Goal: Task Accomplishment & Management: Use online tool/utility

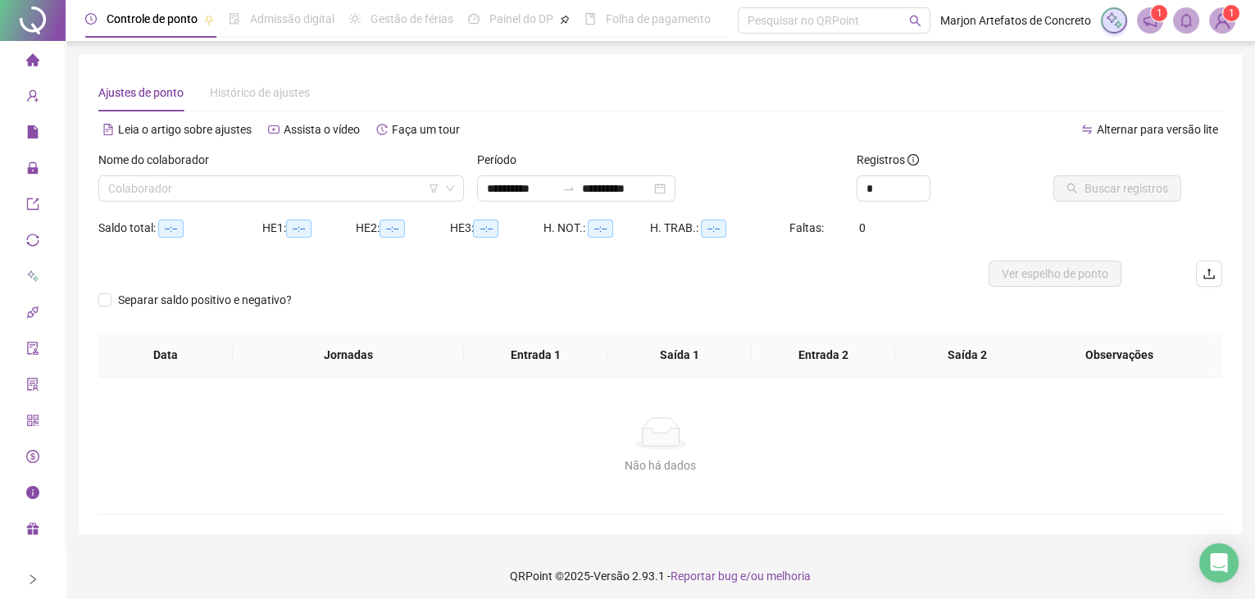
click at [288, 180] on input "search" at bounding box center [273, 188] width 331 height 25
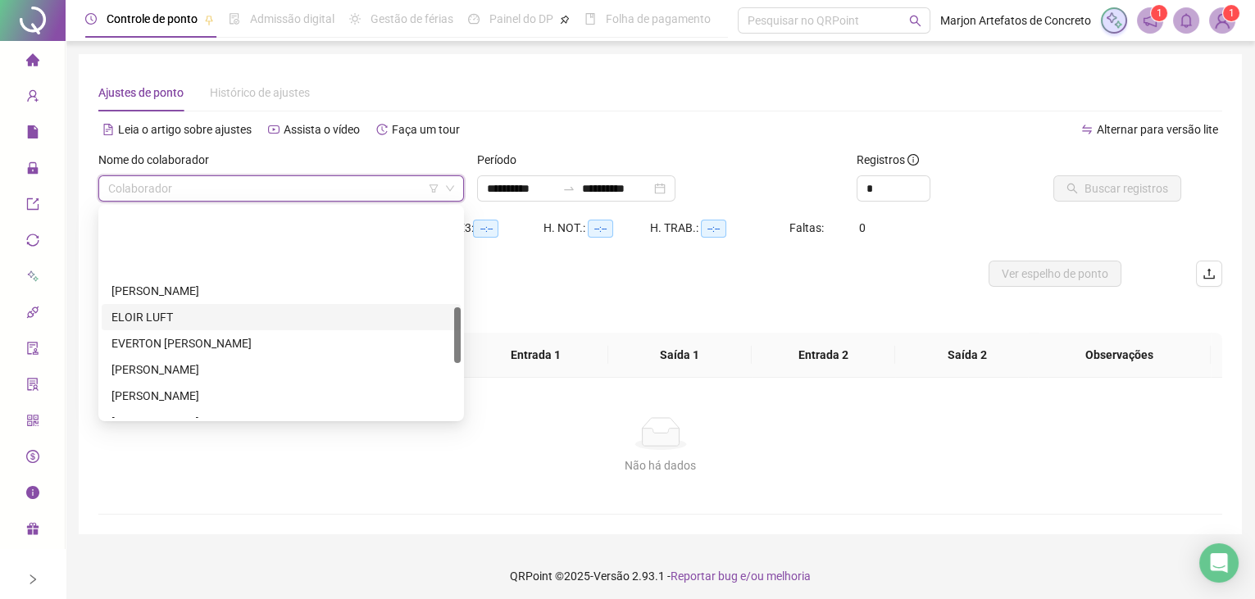
scroll to position [372, 0]
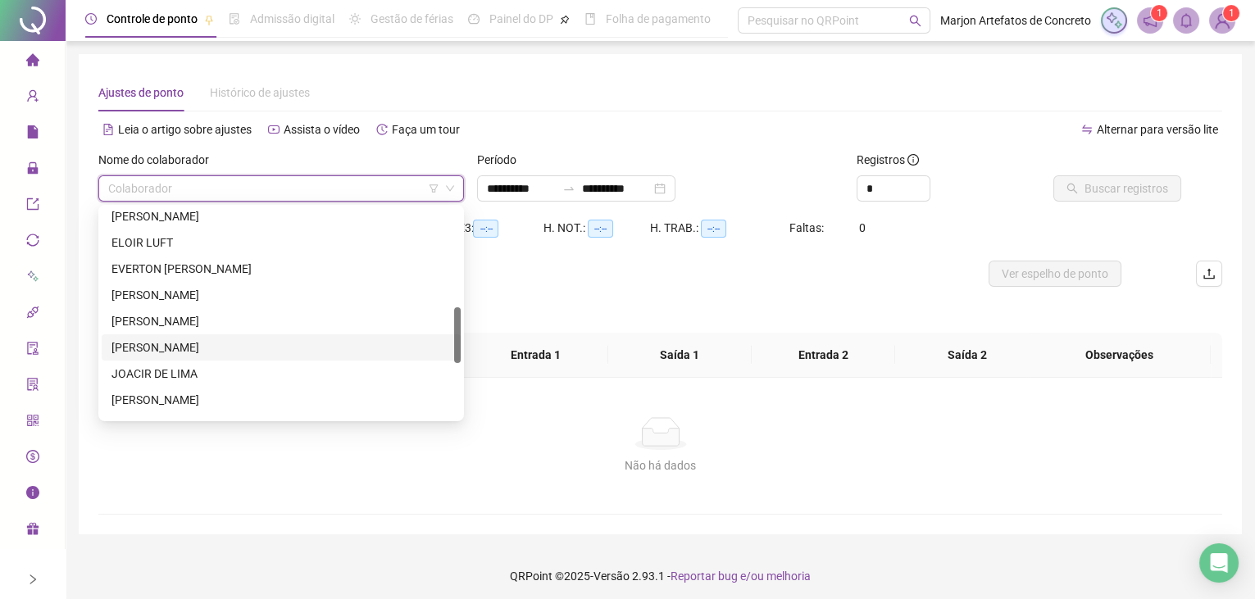
click at [218, 353] on div "[PERSON_NAME]" at bounding box center [281, 348] width 339 height 18
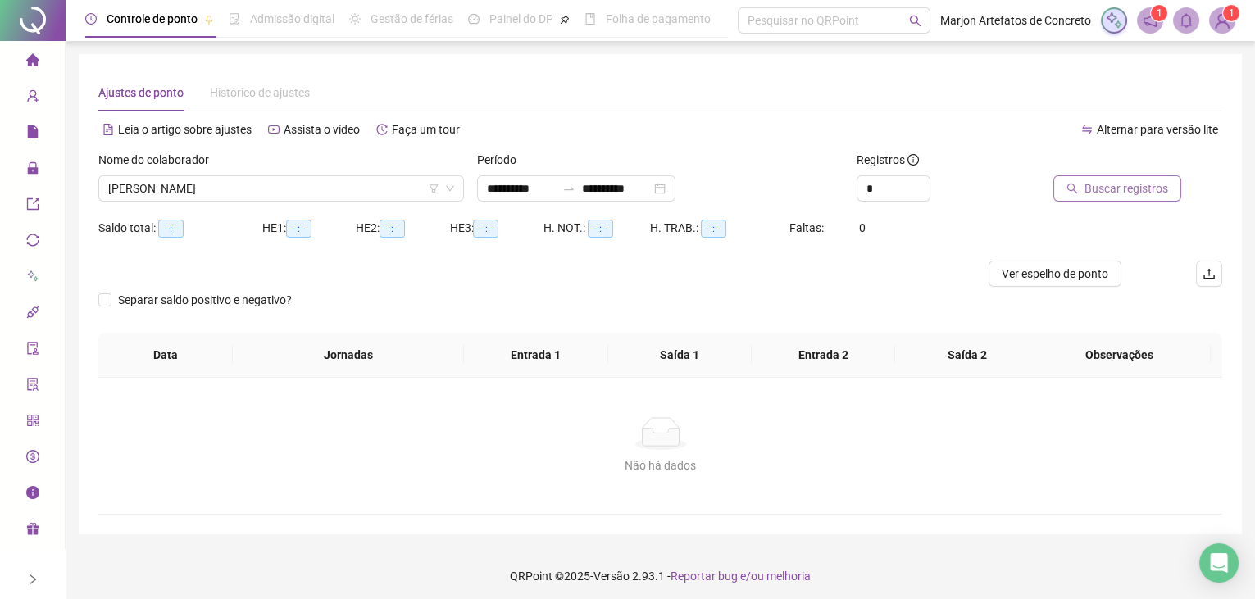
click at [1133, 183] on span "Buscar registros" at bounding box center [1127, 189] width 84 height 18
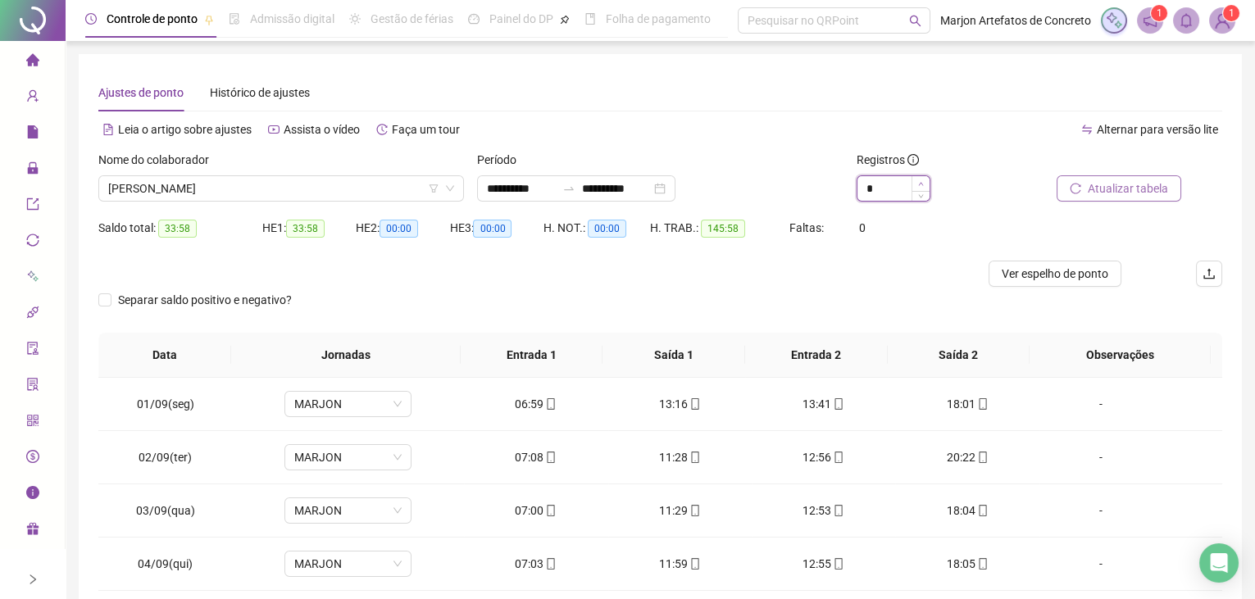
type input "*"
click at [925, 180] on span "Increase Value" at bounding box center [921, 183] width 18 height 15
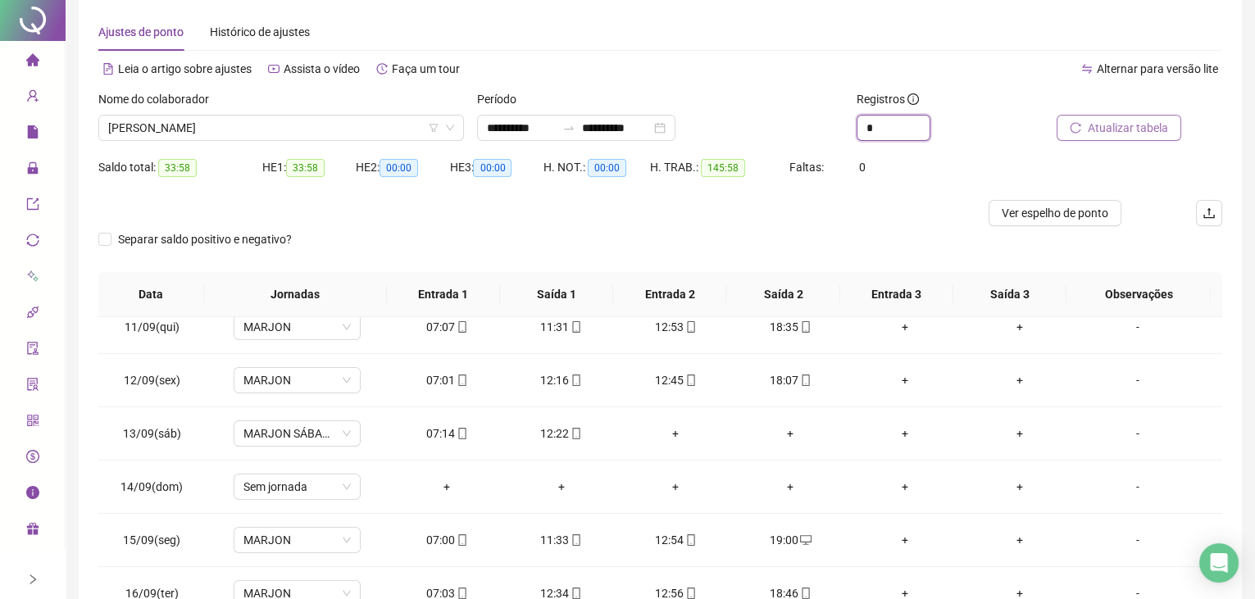
scroll to position [0, 0]
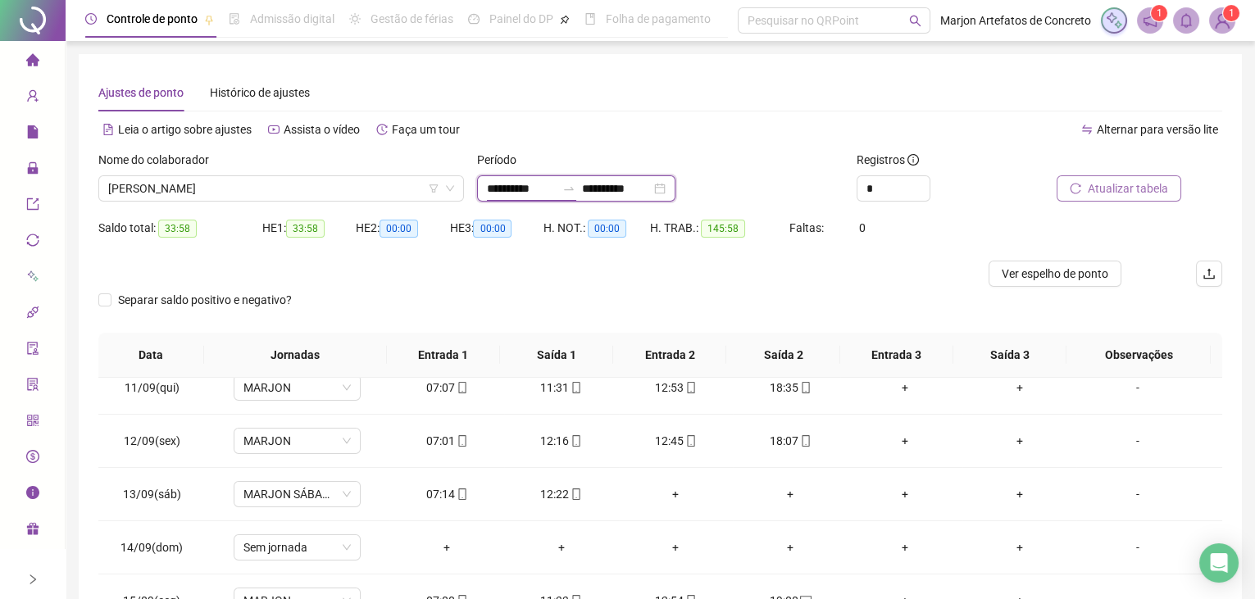
click at [522, 185] on input "**********" at bounding box center [521, 189] width 69 height 18
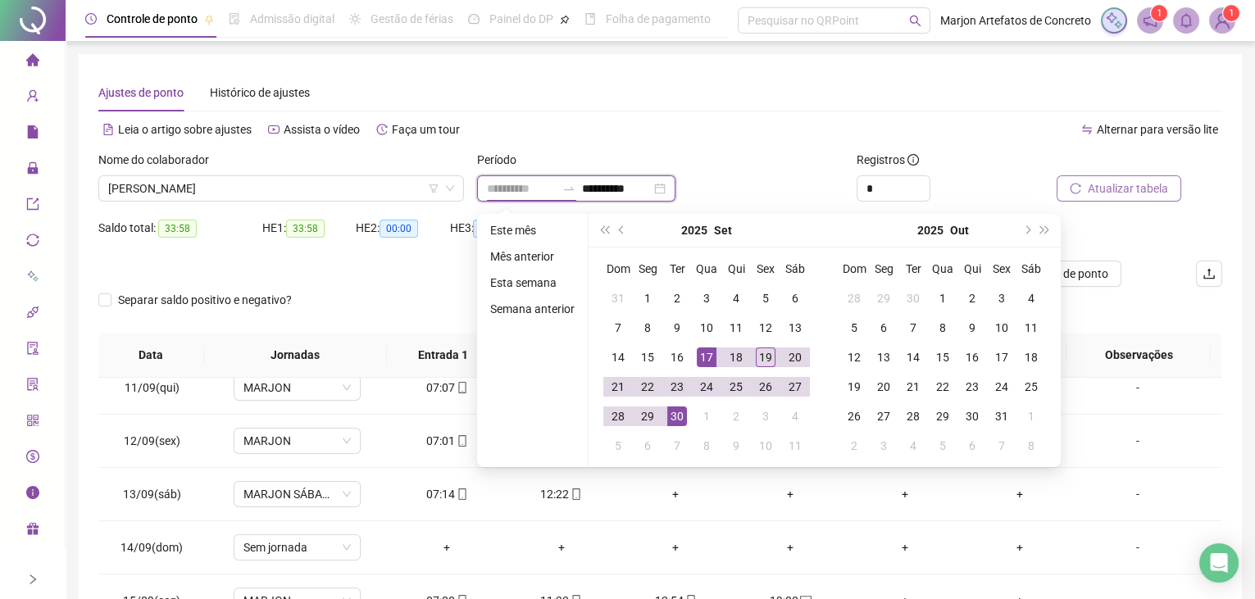
type input "**********"
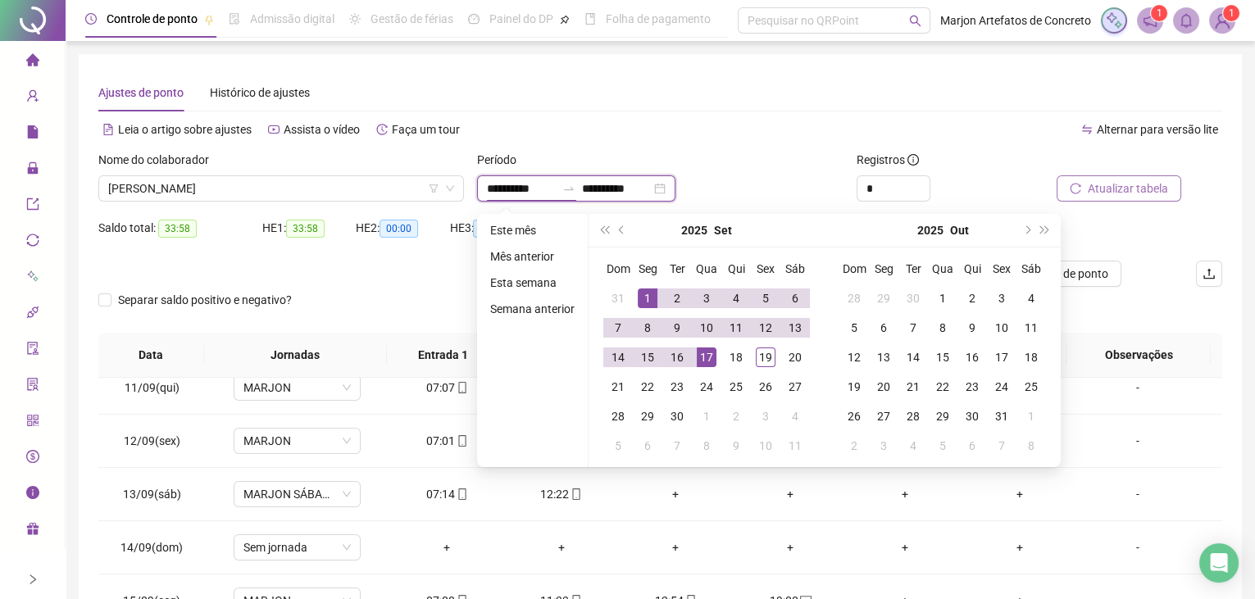
click at [651, 193] on input "**********" at bounding box center [616, 189] width 69 height 18
type input "**********"
click at [803, 362] on td "20" at bounding box center [796, 358] width 30 height 30
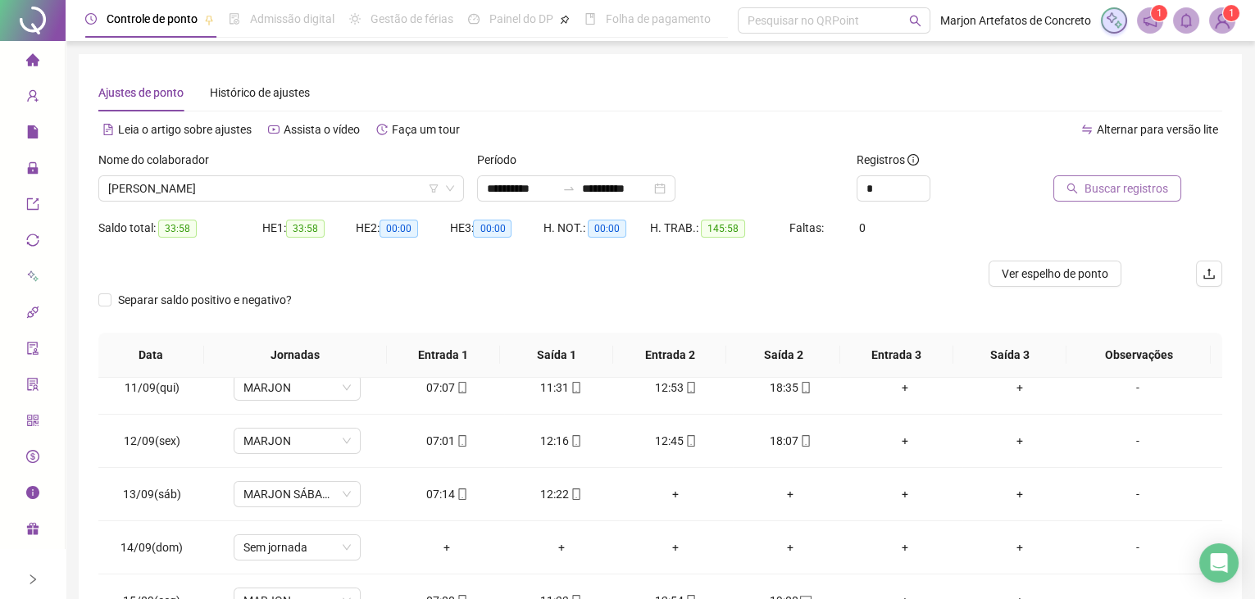
click at [1116, 190] on span "Buscar registros" at bounding box center [1127, 189] width 84 height 18
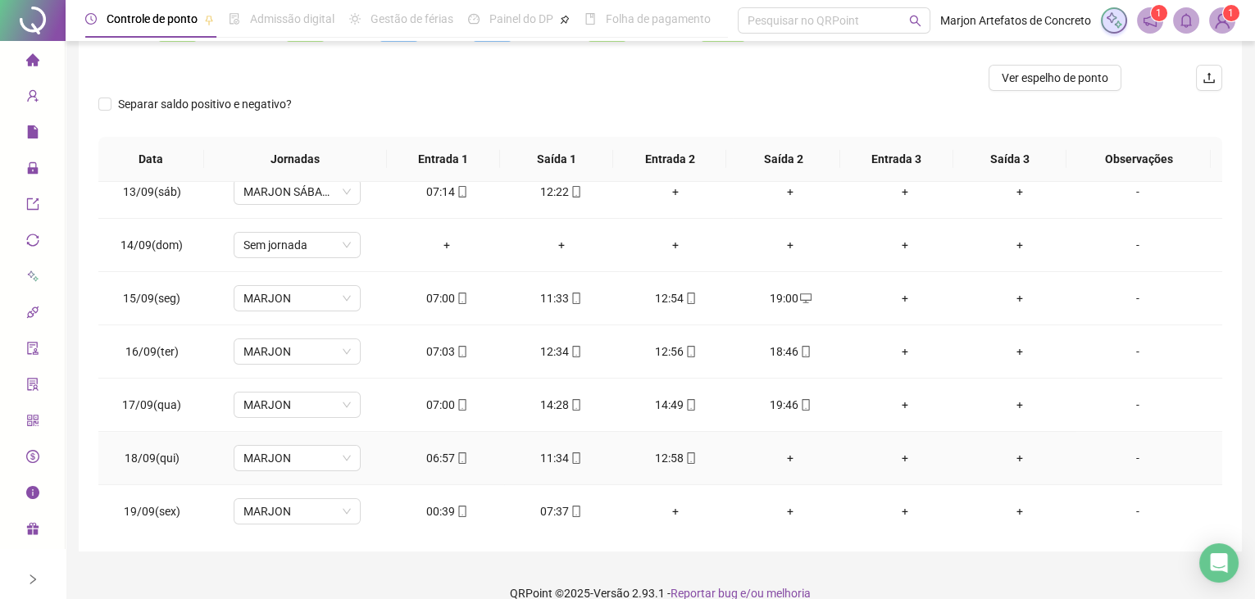
scroll to position [218, 0]
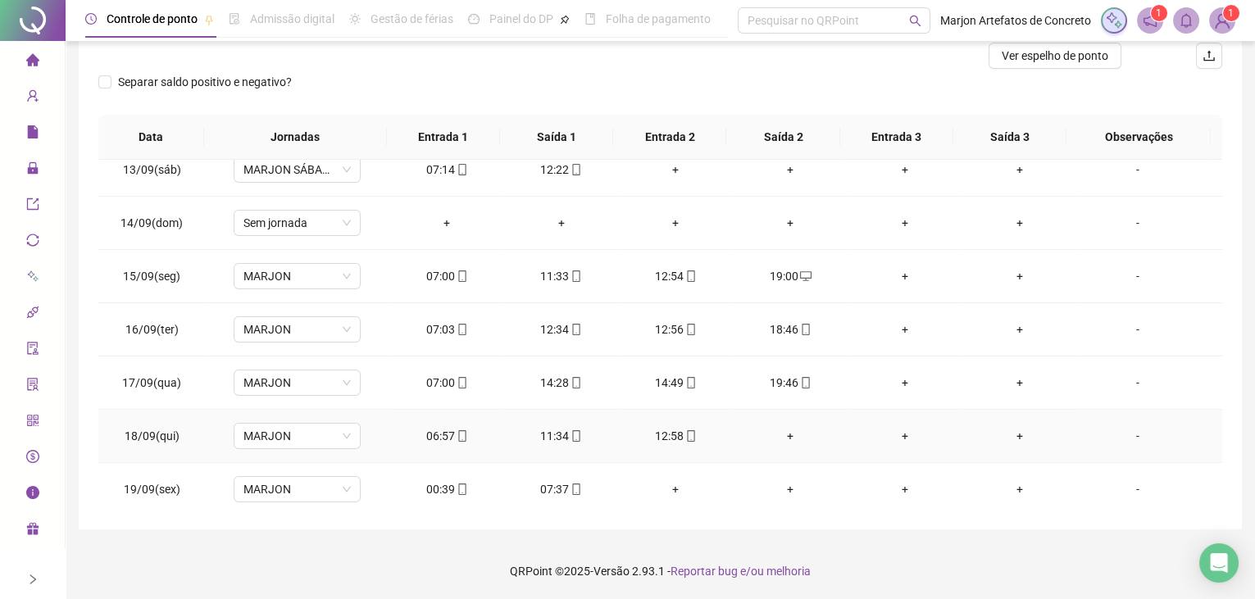
click at [778, 435] on div "+" at bounding box center [790, 436] width 89 height 18
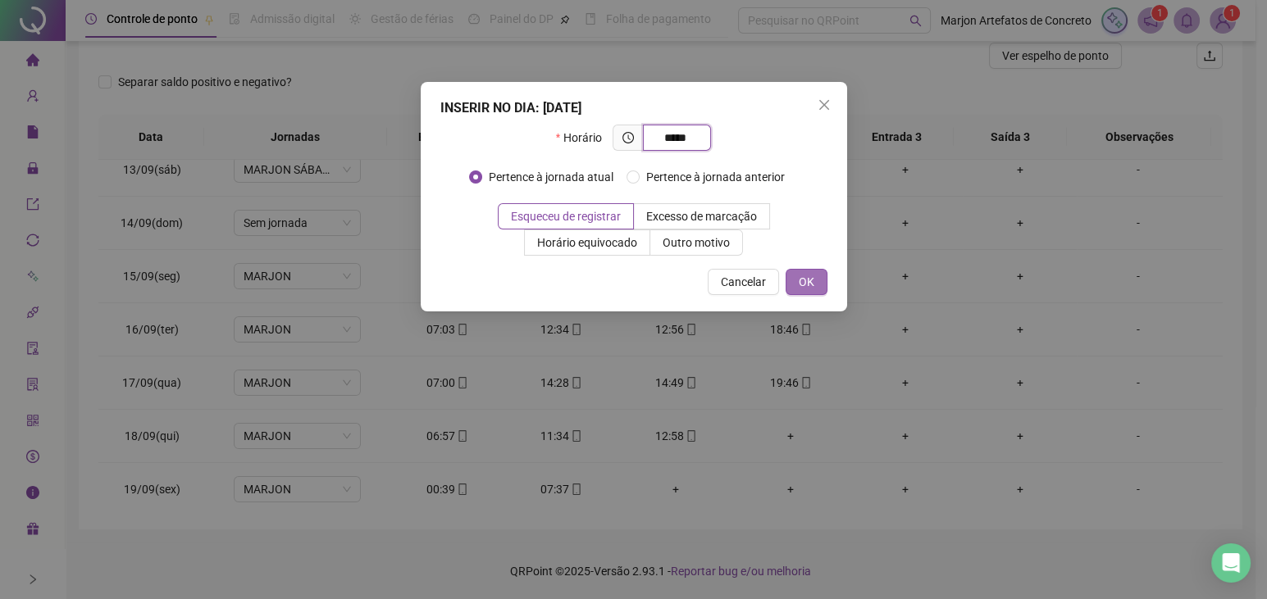
type input "*****"
click at [811, 276] on span "OK" at bounding box center [807, 282] width 16 height 18
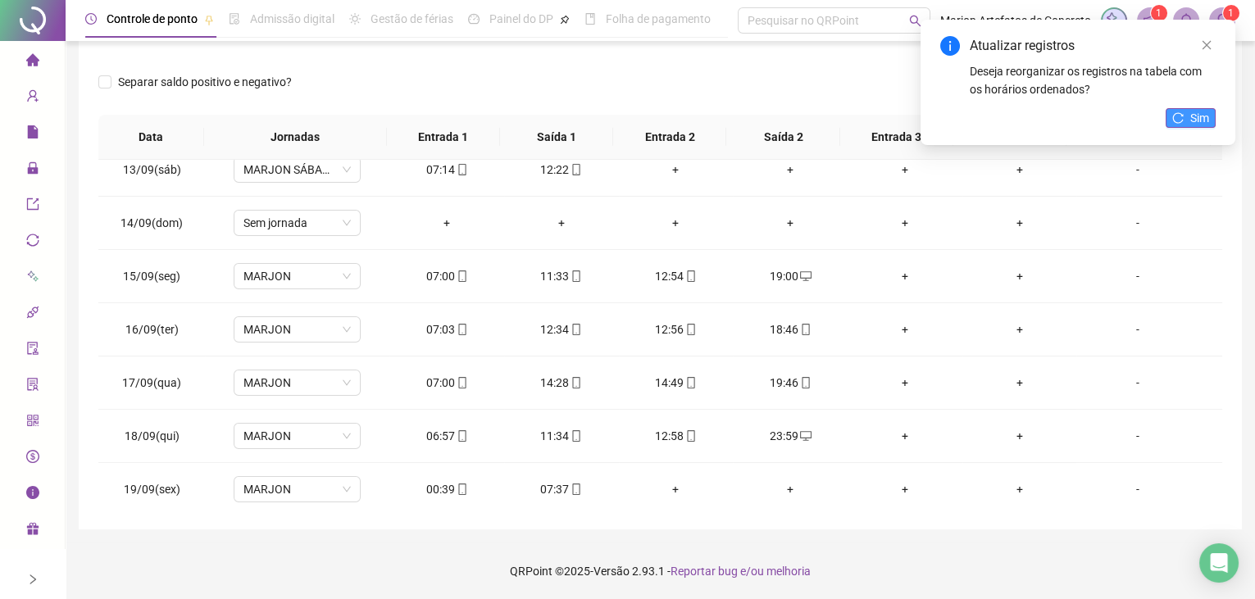
click at [1199, 119] on span "Sim" at bounding box center [1200, 118] width 19 height 18
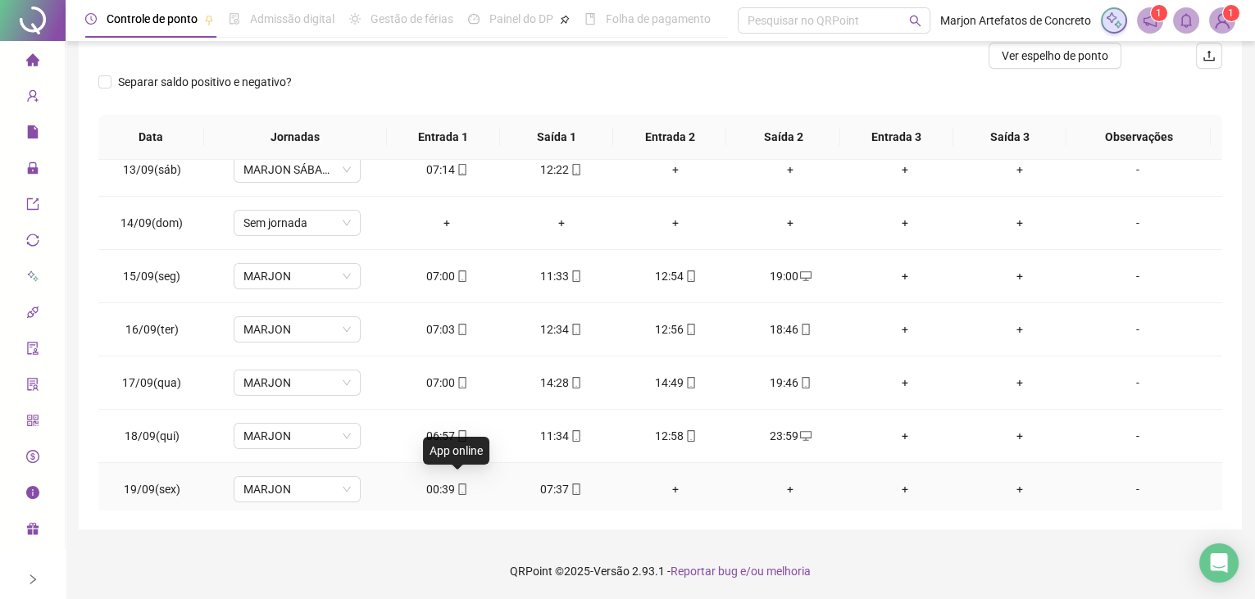
click at [457, 484] on icon "mobile" at bounding box center [462, 489] width 11 height 11
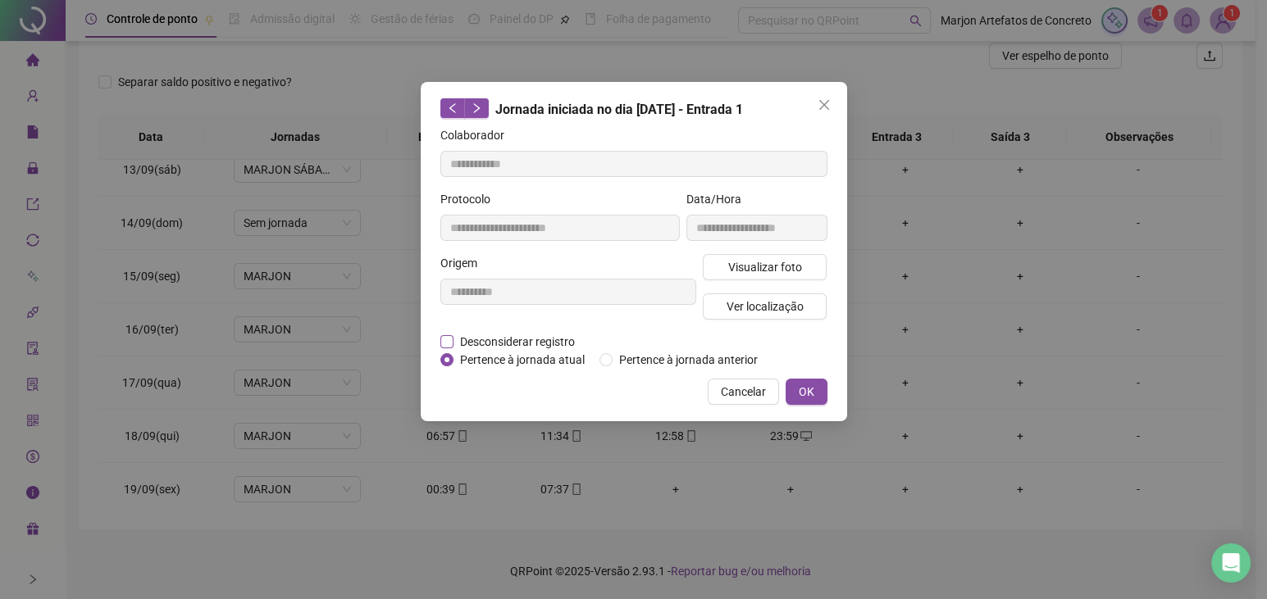
click at [525, 342] on span "Desconsiderar registro" at bounding box center [517, 342] width 128 height 18
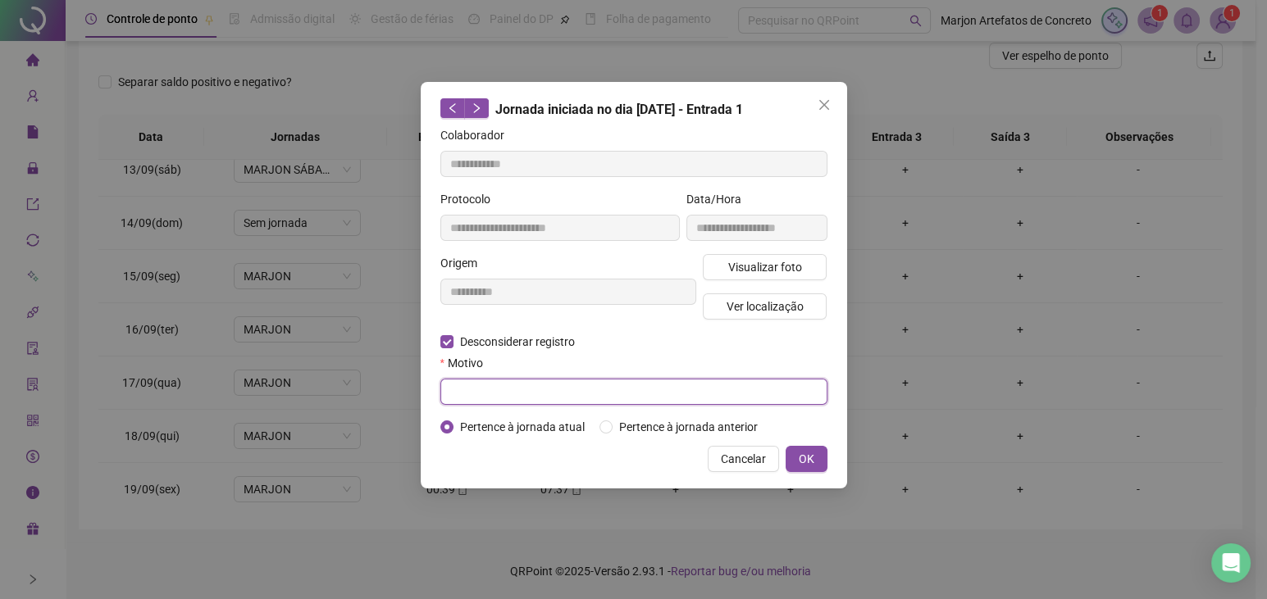
click at [522, 397] on input "text" at bounding box center [633, 392] width 387 height 26
type input "******"
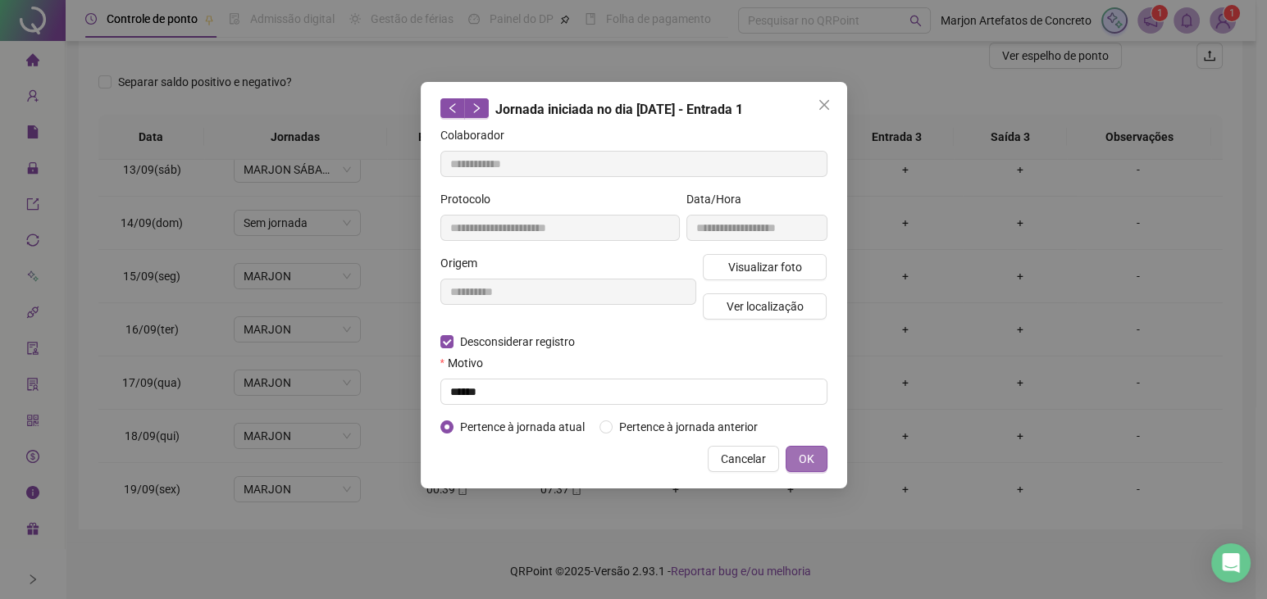
click at [819, 460] on button "OK" at bounding box center [807, 459] width 42 height 26
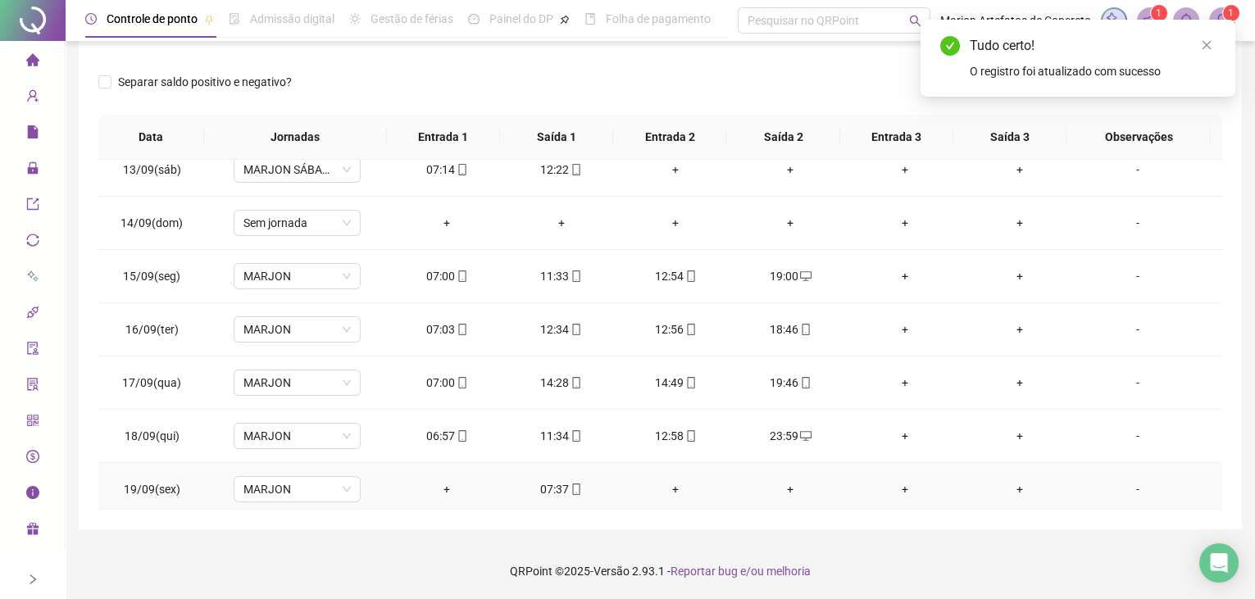
click at [561, 487] on div "07:37" at bounding box center [561, 490] width 89 height 18
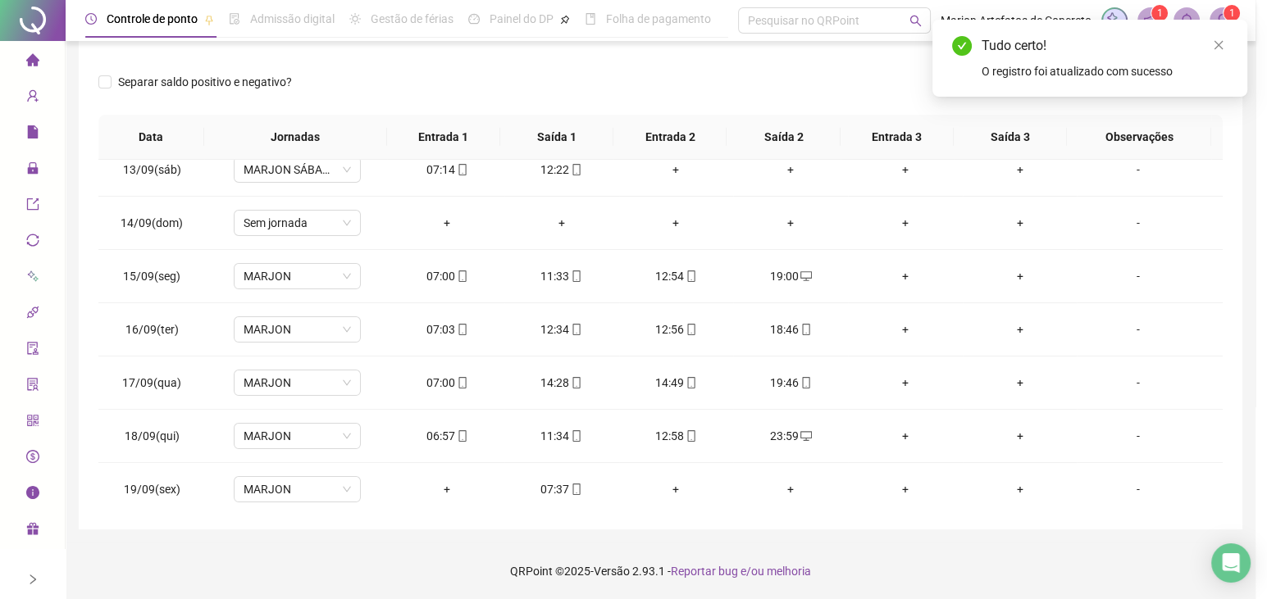
type input "**********"
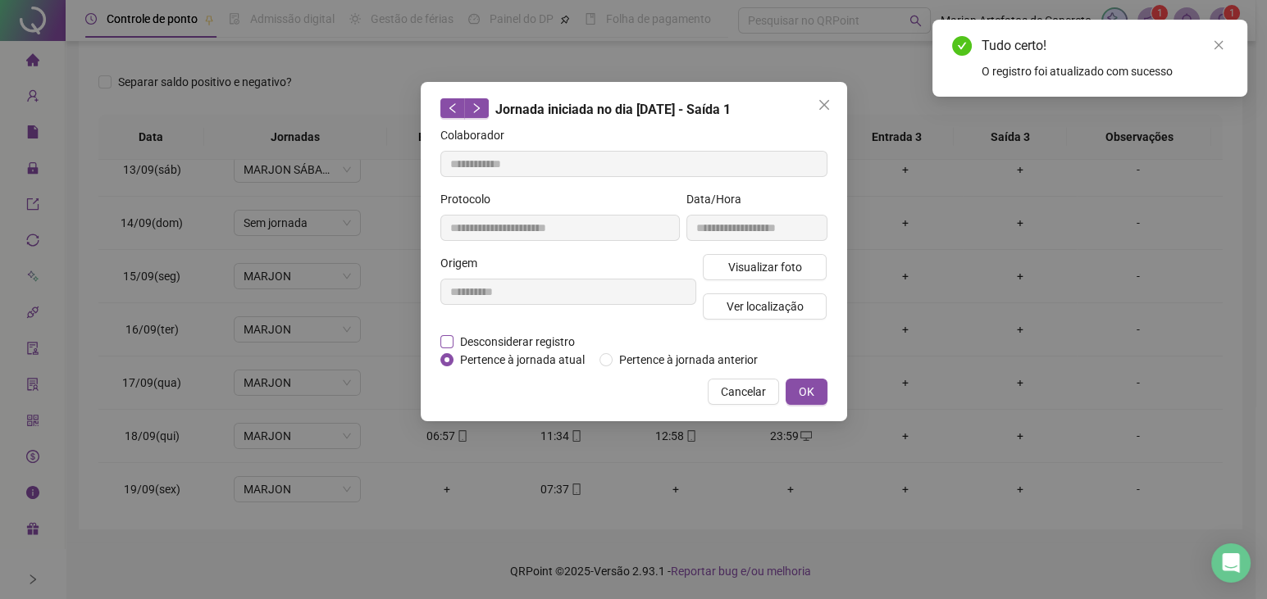
click at [524, 344] on span "Desconsiderar registro" at bounding box center [517, 342] width 128 height 18
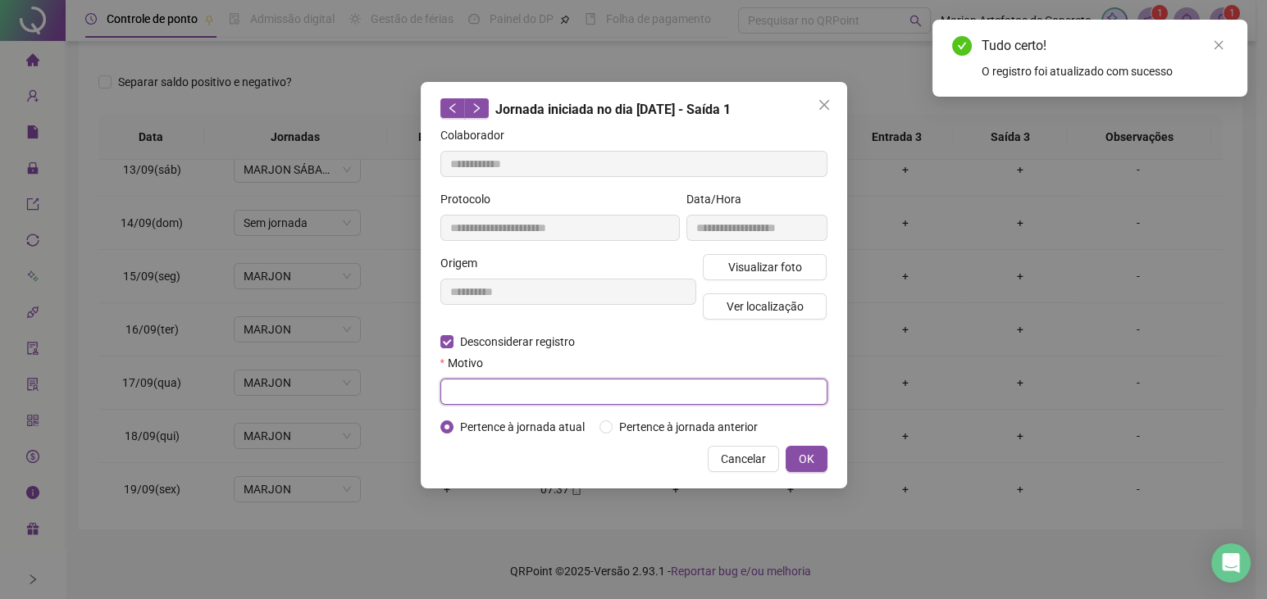
click at [524, 396] on input "text" at bounding box center [633, 392] width 387 height 26
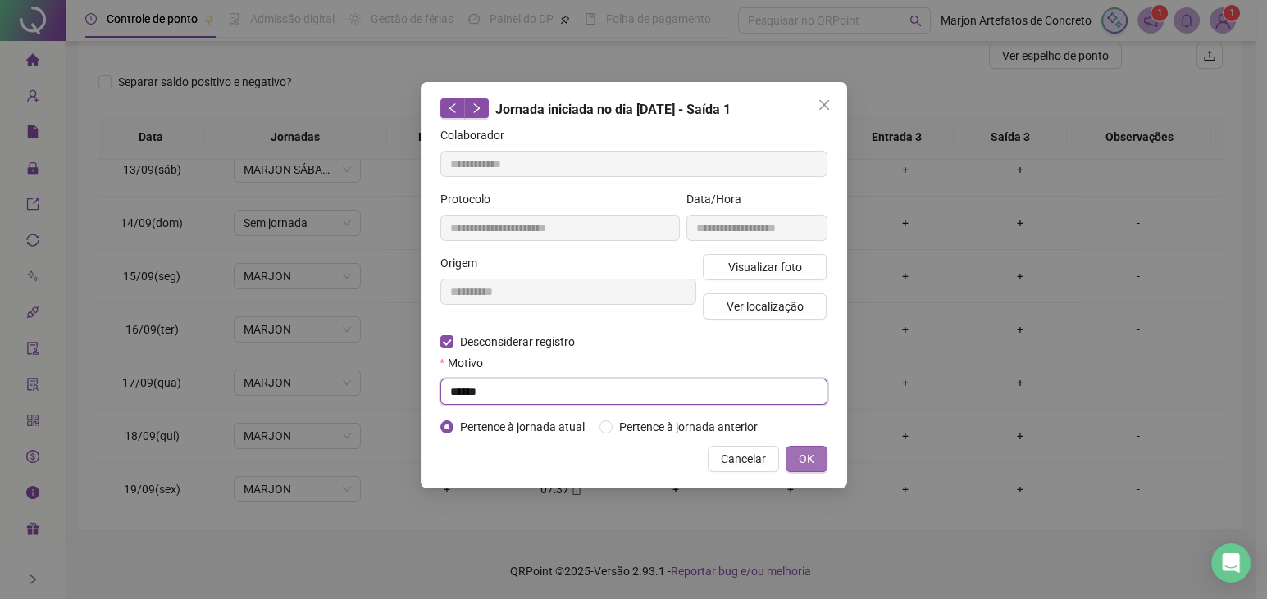
type input "******"
click at [819, 467] on button "OK" at bounding box center [807, 459] width 42 height 26
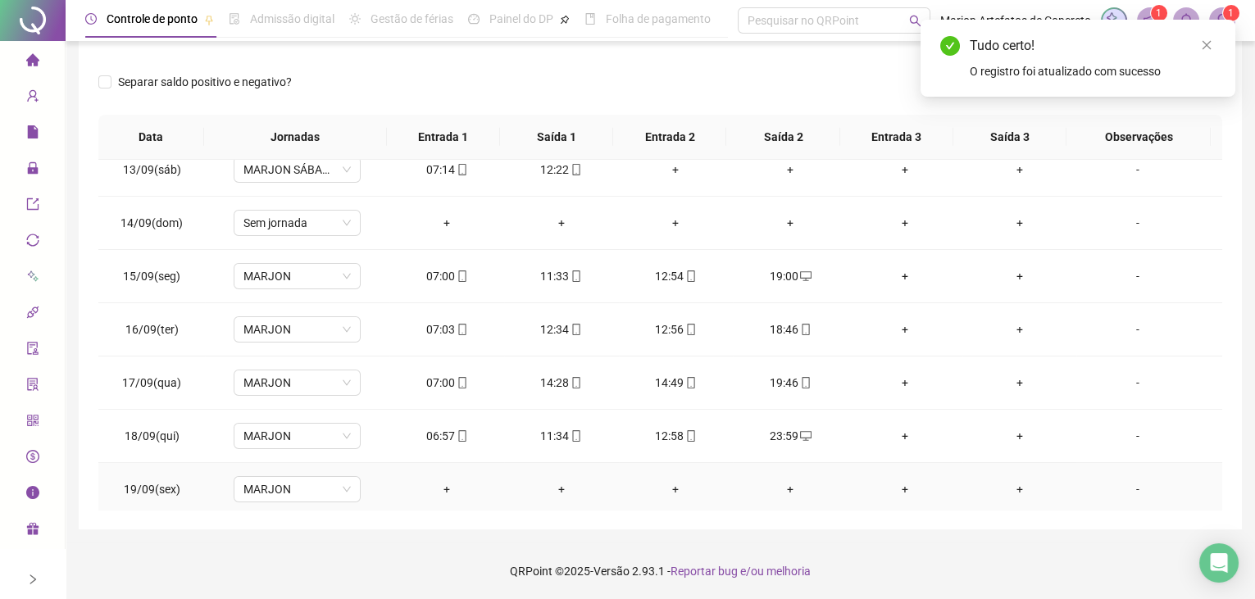
click at [437, 481] on div "+" at bounding box center [447, 490] width 89 height 18
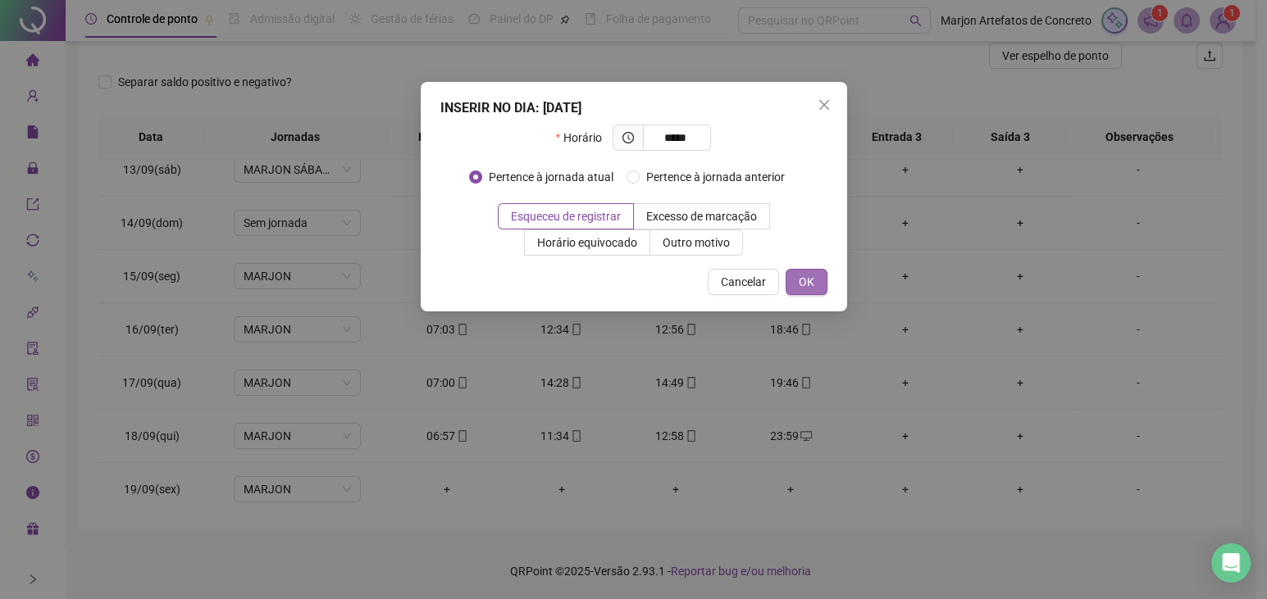
type input "*****"
click at [803, 275] on span "OK" at bounding box center [807, 282] width 16 height 18
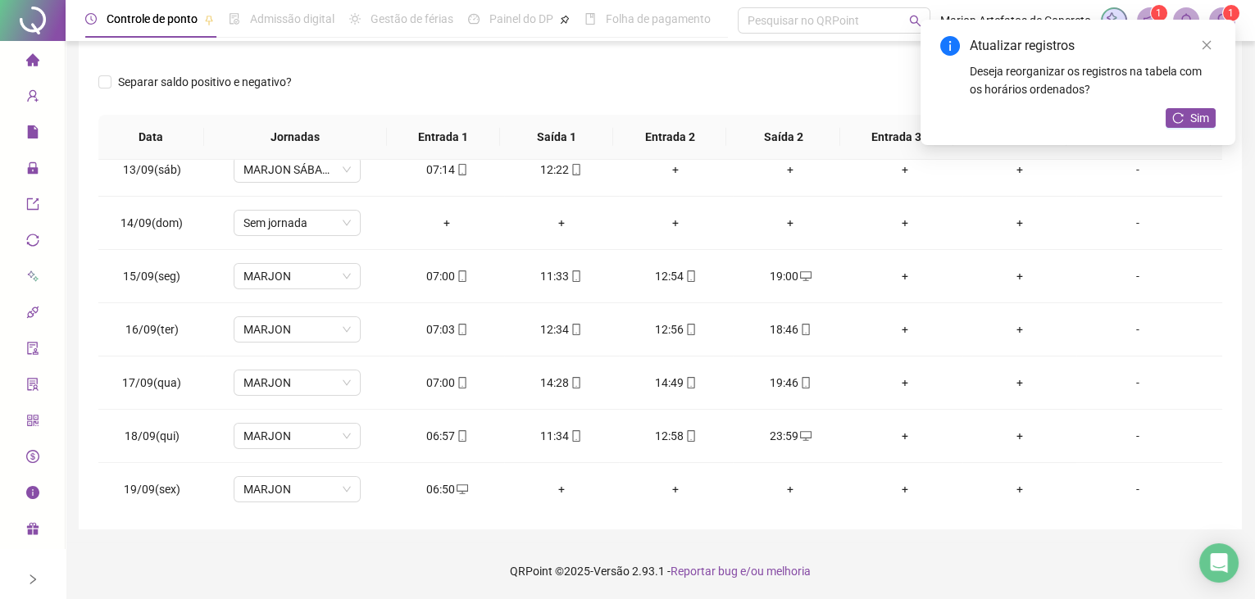
click at [1214, 108] on div "Sim" at bounding box center [1191, 118] width 50 height 21
click at [1208, 115] on span "Sim" at bounding box center [1200, 118] width 19 height 18
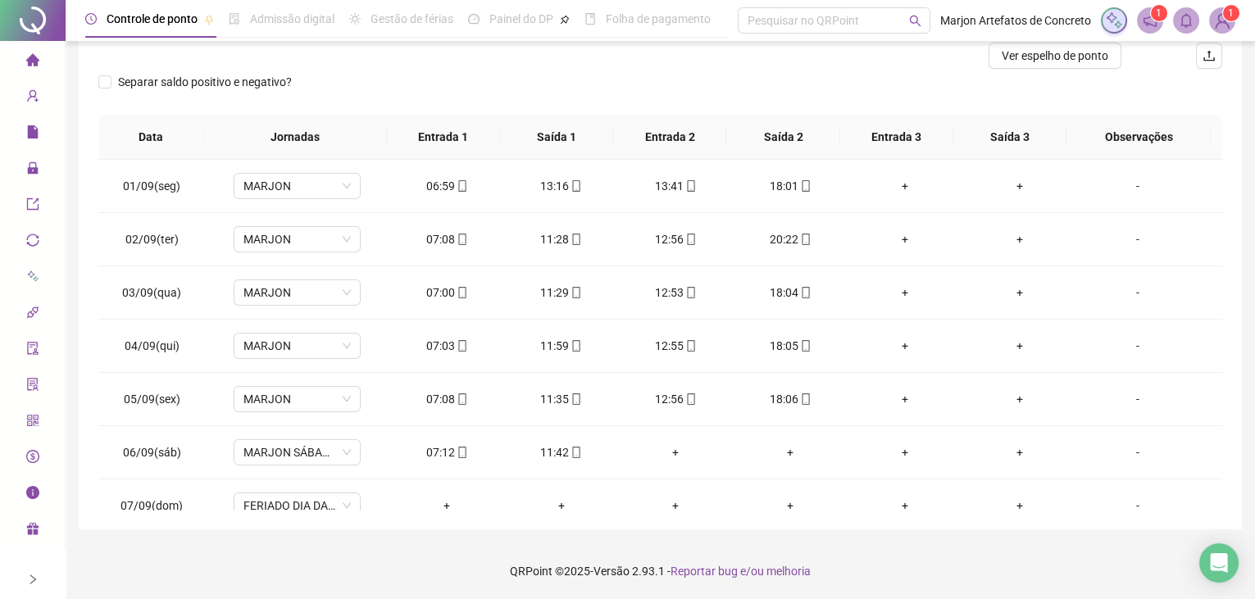
scroll to position [0, 0]
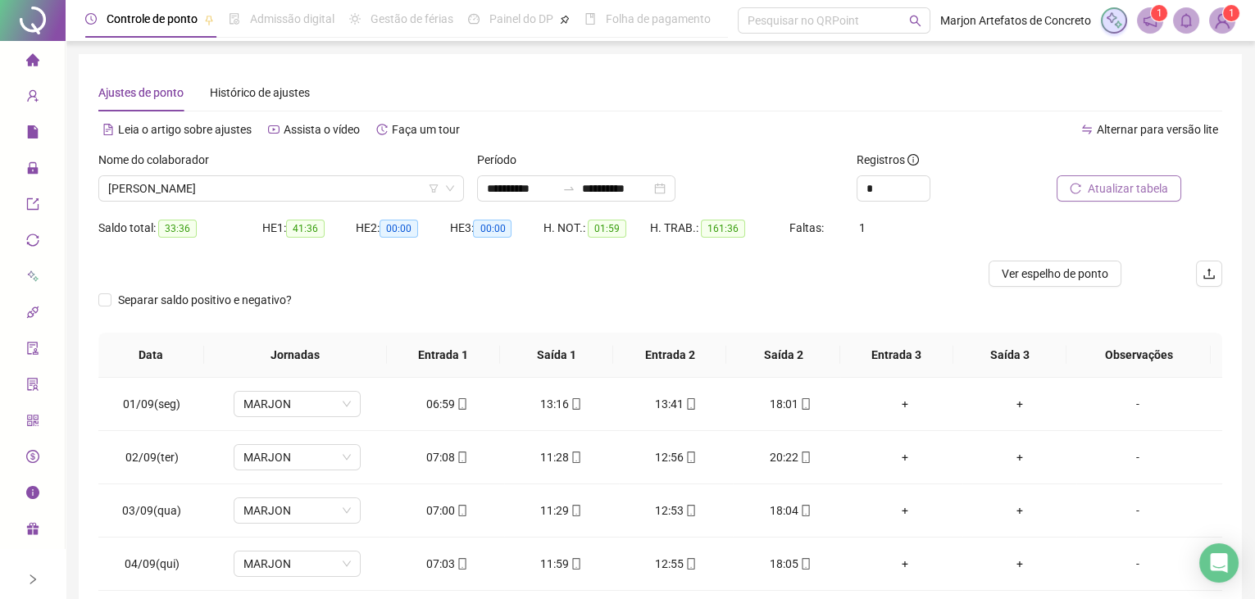
click at [1111, 193] on span "Atualizar tabela" at bounding box center [1128, 189] width 80 height 18
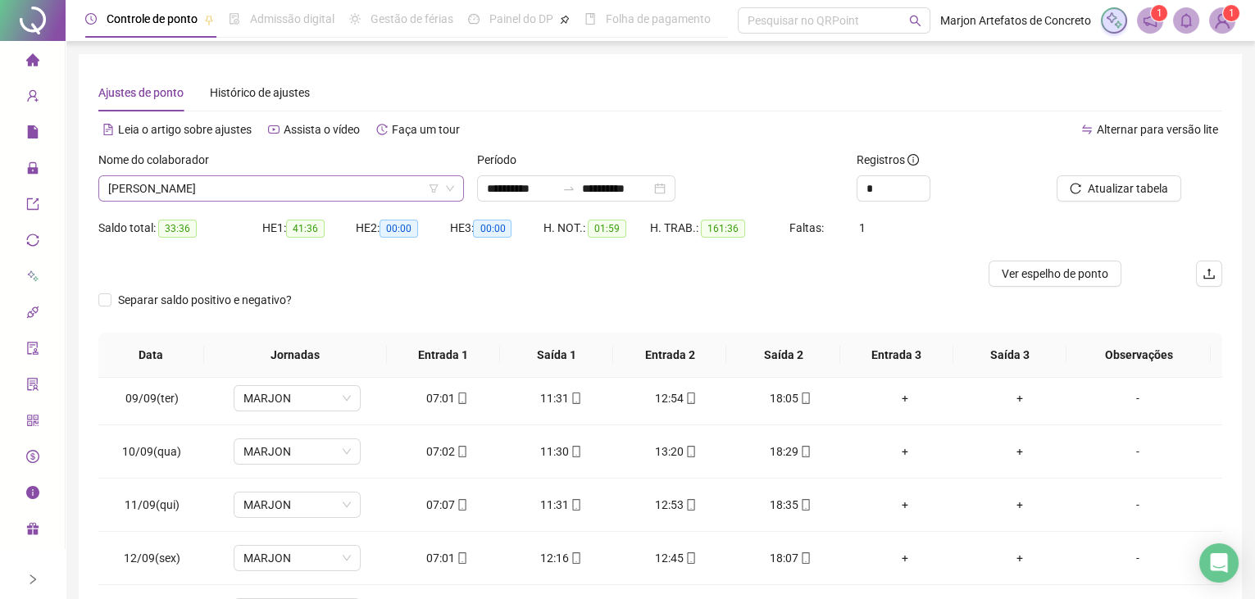
click at [303, 184] on span "[PERSON_NAME]" at bounding box center [281, 188] width 346 height 25
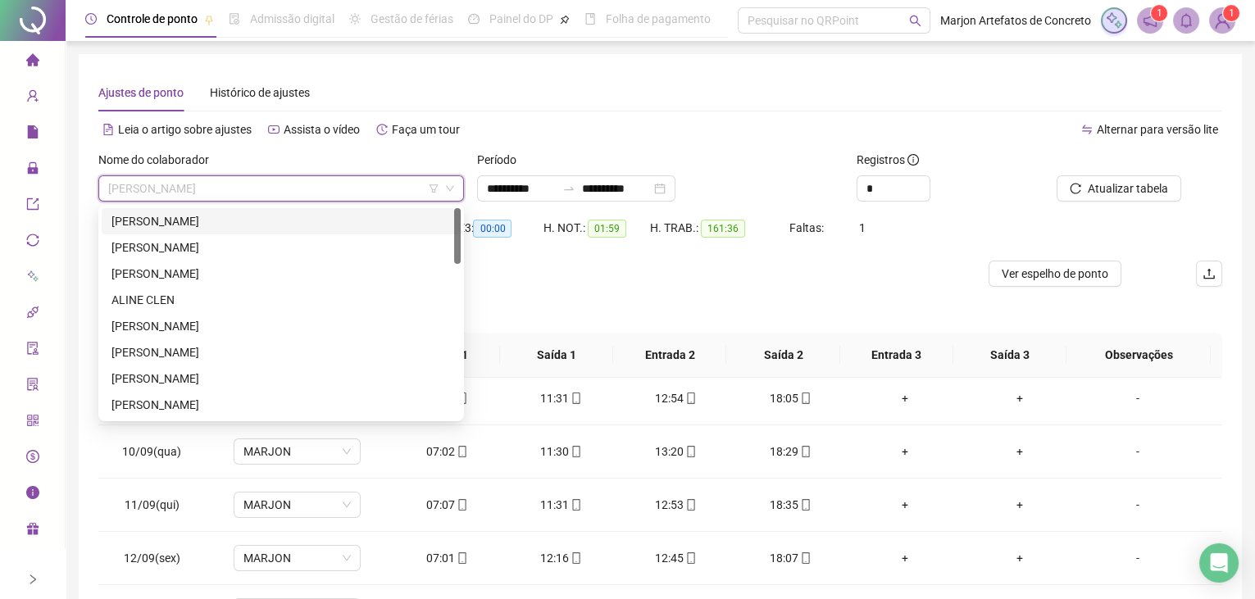
click at [248, 224] on div "[PERSON_NAME]" at bounding box center [281, 221] width 339 height 18
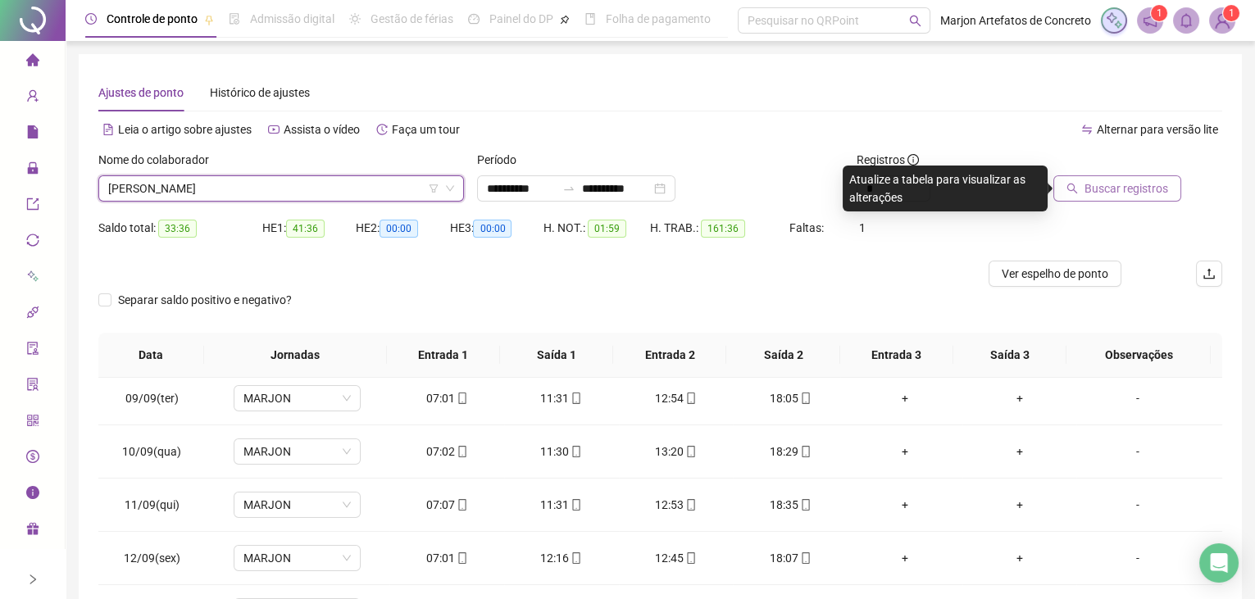
click at [1139, 186] on span "Buscar registros" at bounding box center [1127, 189] width 84 height 18
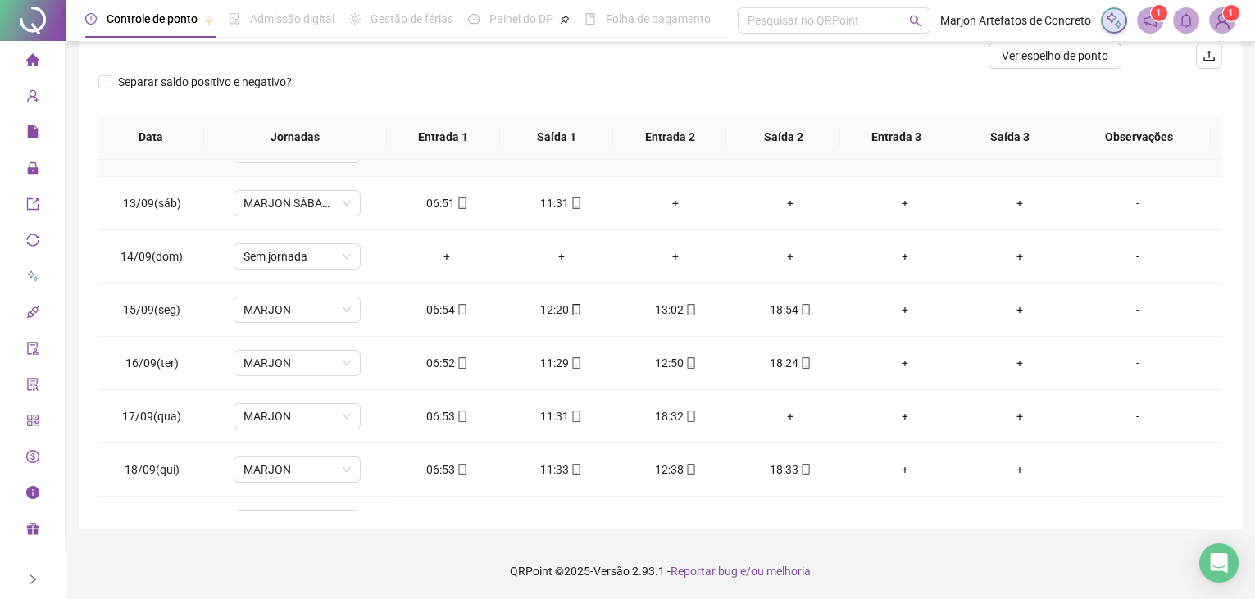
scroll to position [656, 0]
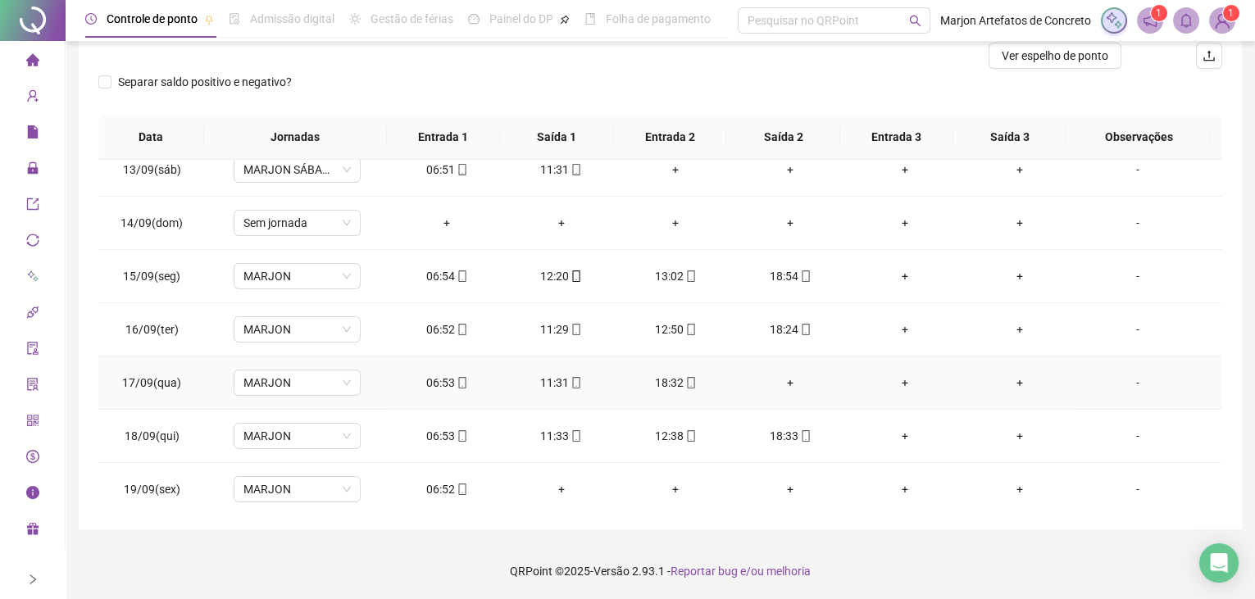
click at [777, 374] on div "+" at bounding box center [790, 383] width 89 height 18
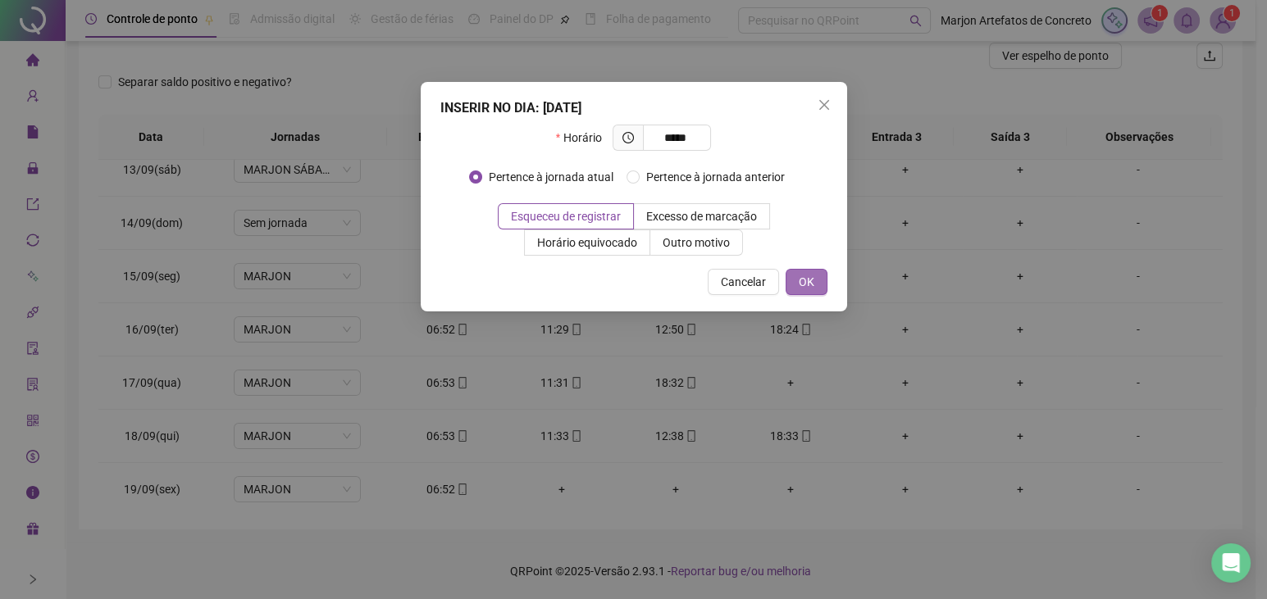
type input "*****"
click at [800, 285] on span "OK" at bounding box center [807, 282] width 16 height 18
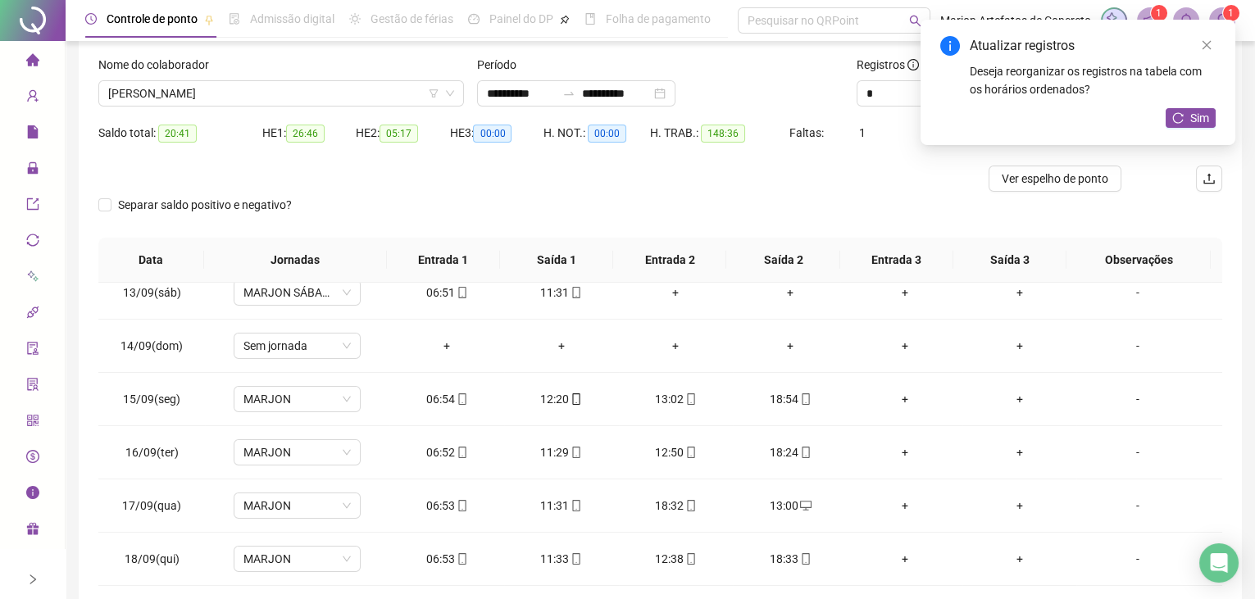
scroll to position [0, 0]
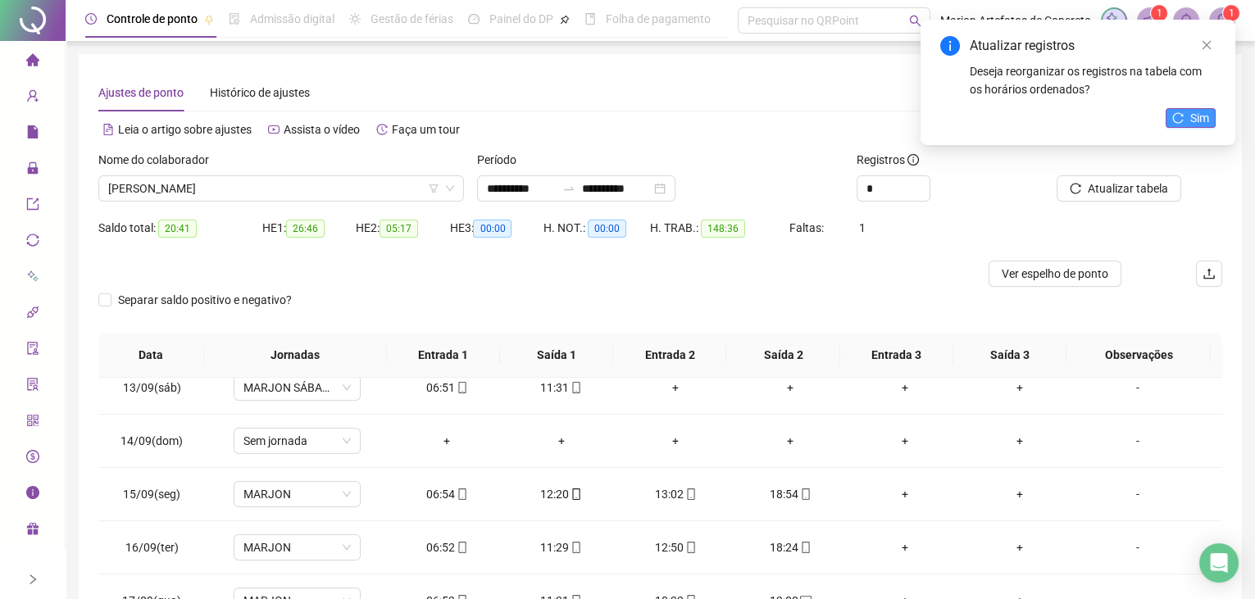
click at [1196, 120] on span "Sim" at bounding box center [1200, 118] width 19 height 18
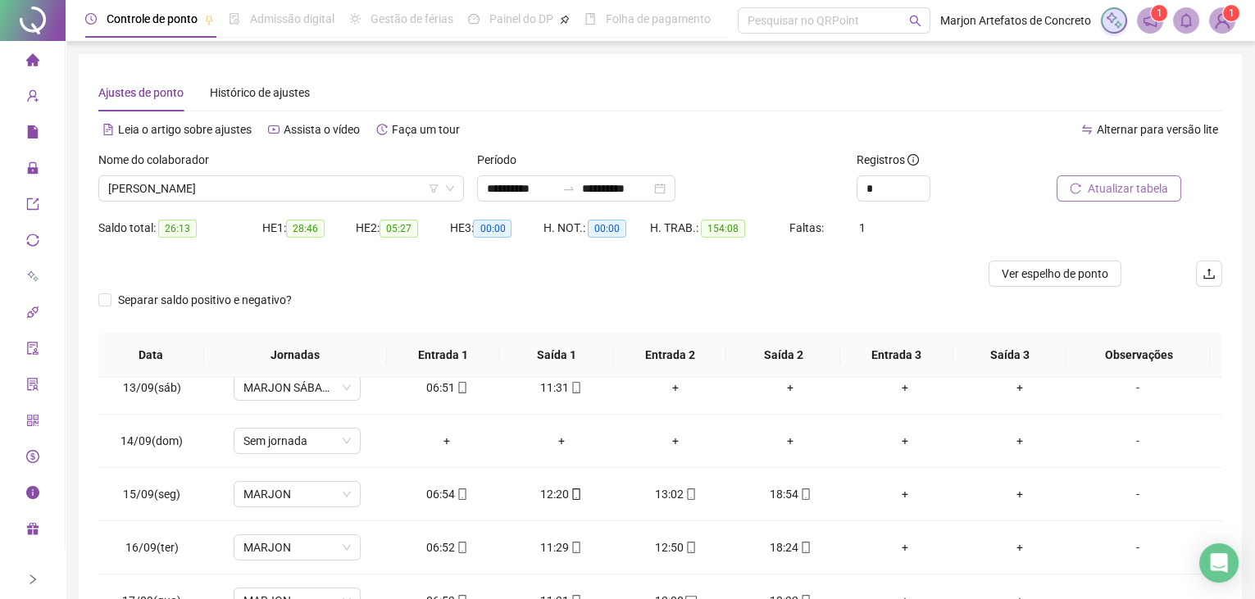
click at [1135, 189] on span "Atualizar tabela" at bounding box center [1128, 189] width 80 height 18
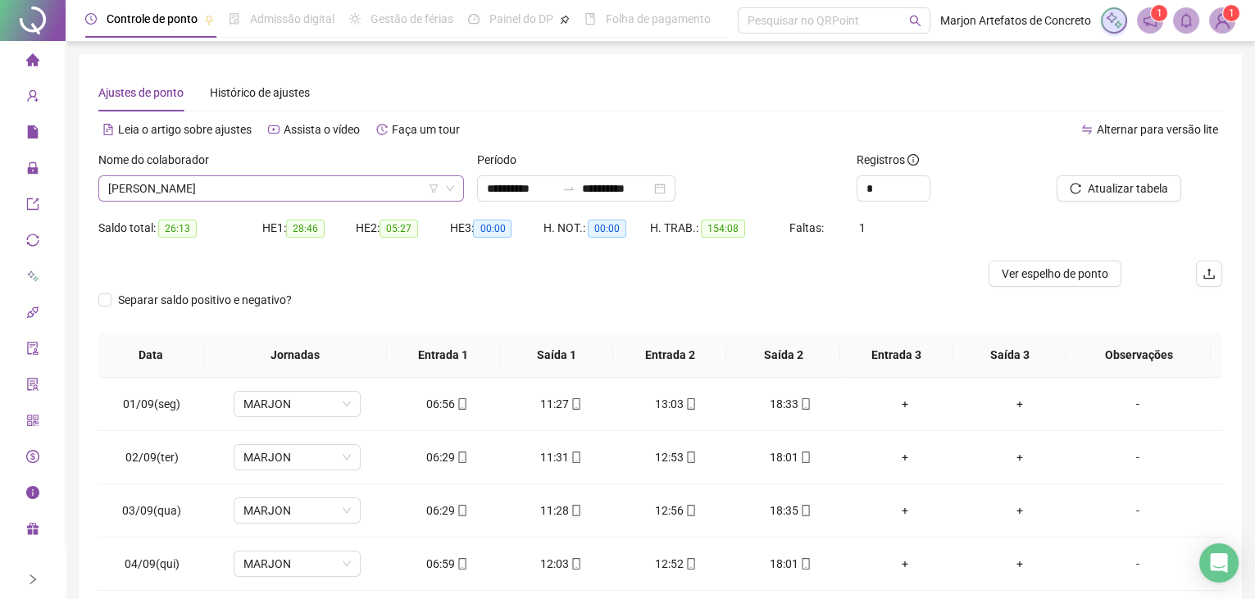
click at [257, 194] on span "[PERSON_NAME]" at bounding box center [281, 188] width 346 height 25
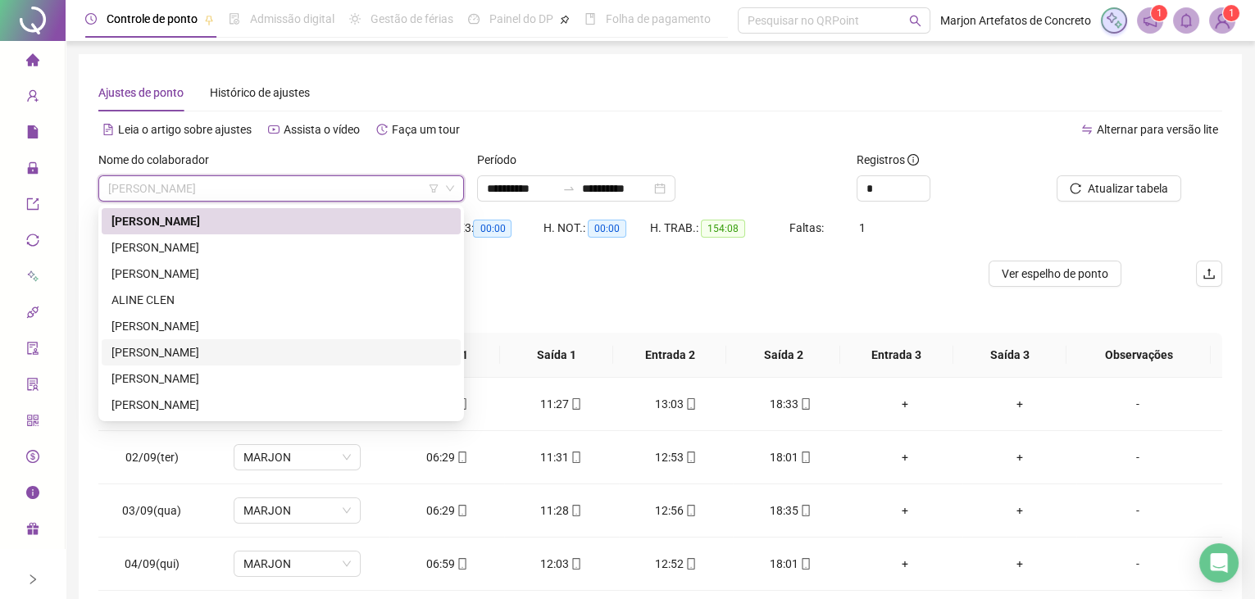
click at [221, 349] on div "[PERSON_NAME]" at bounding box center [281, 353] width 339 height 18
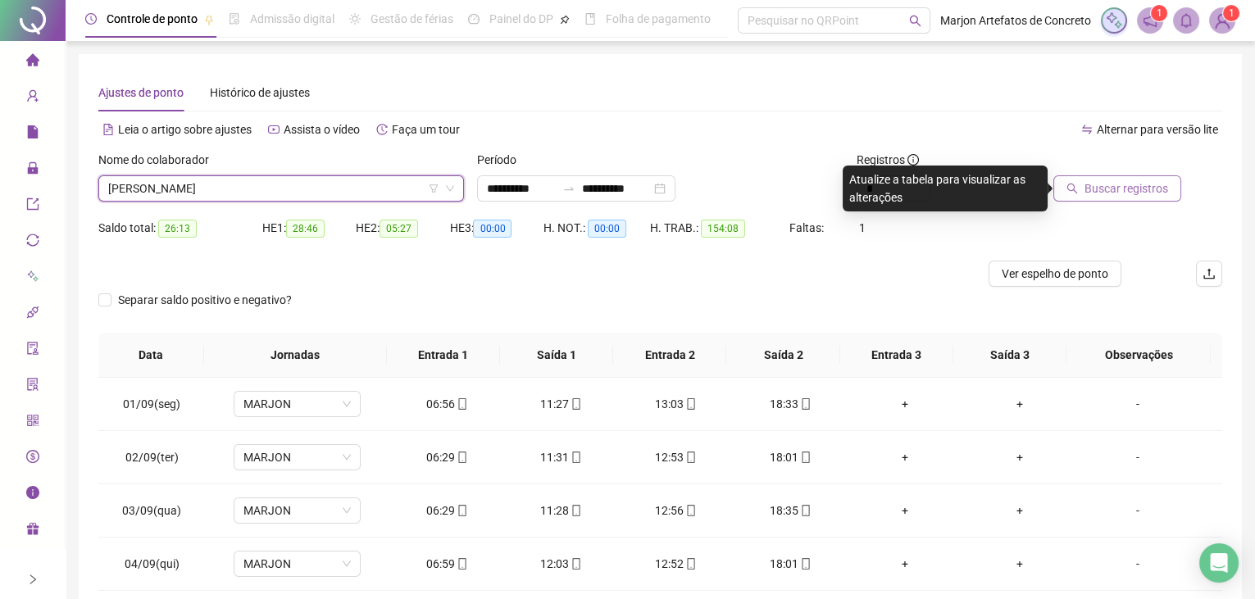
click at [1108, 181] on span "Buscar registros" at bounding box center [1127, 189] width 84 height 18
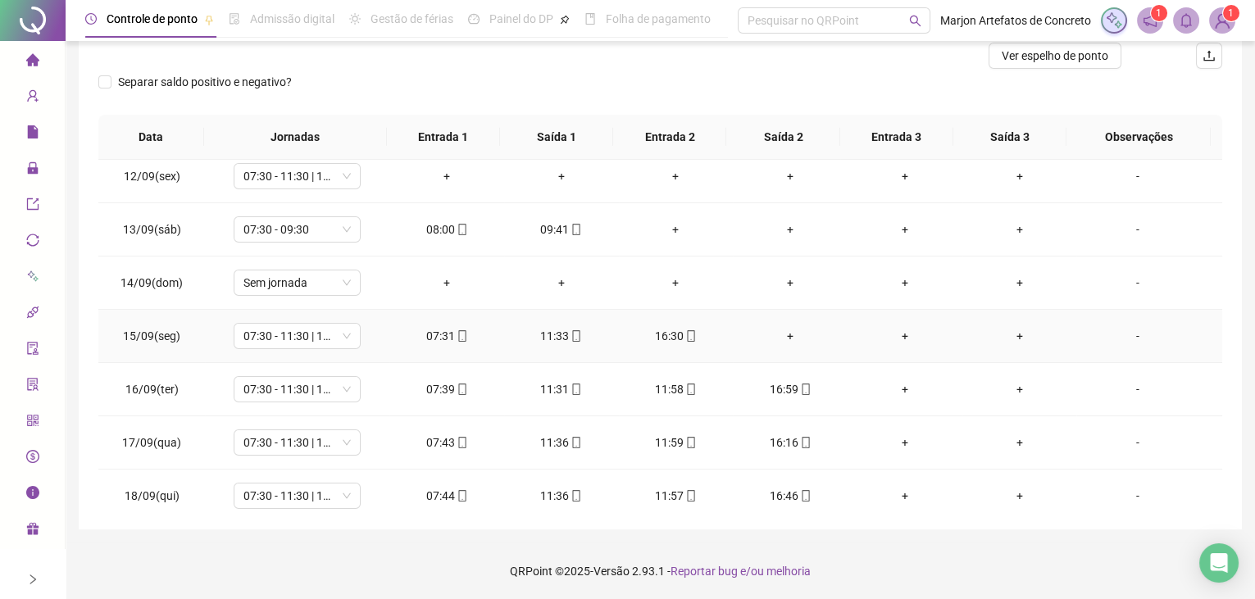
scroll to position [656, 0]
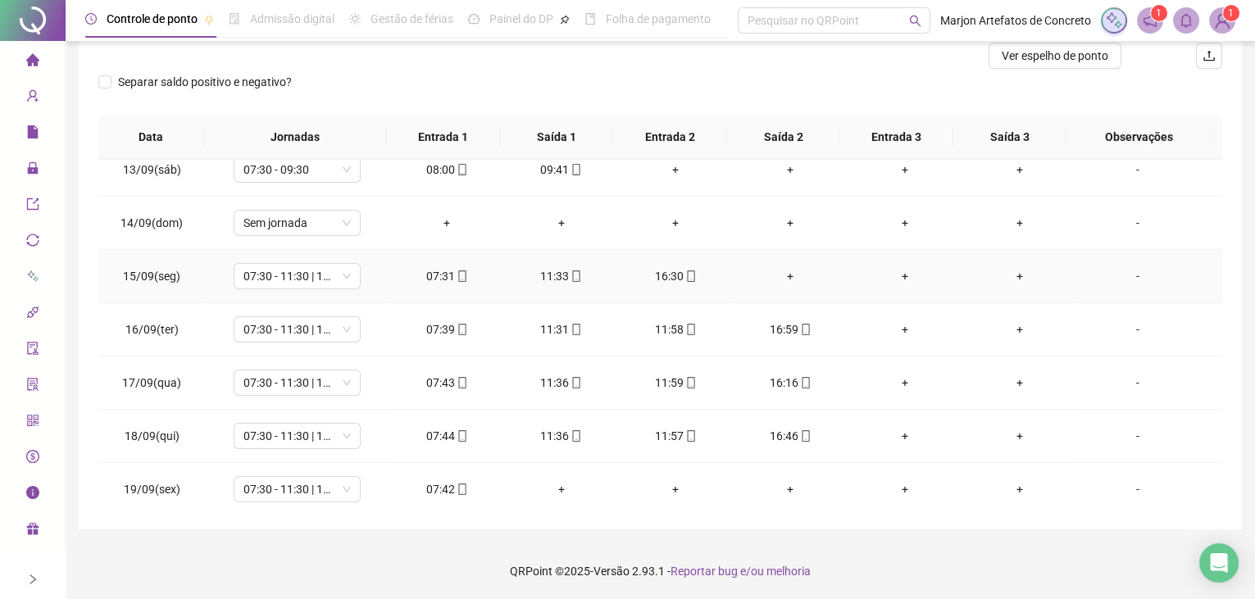
click at [781, 280] on td "+" at bounding box center [790, 276] width 115 height 53
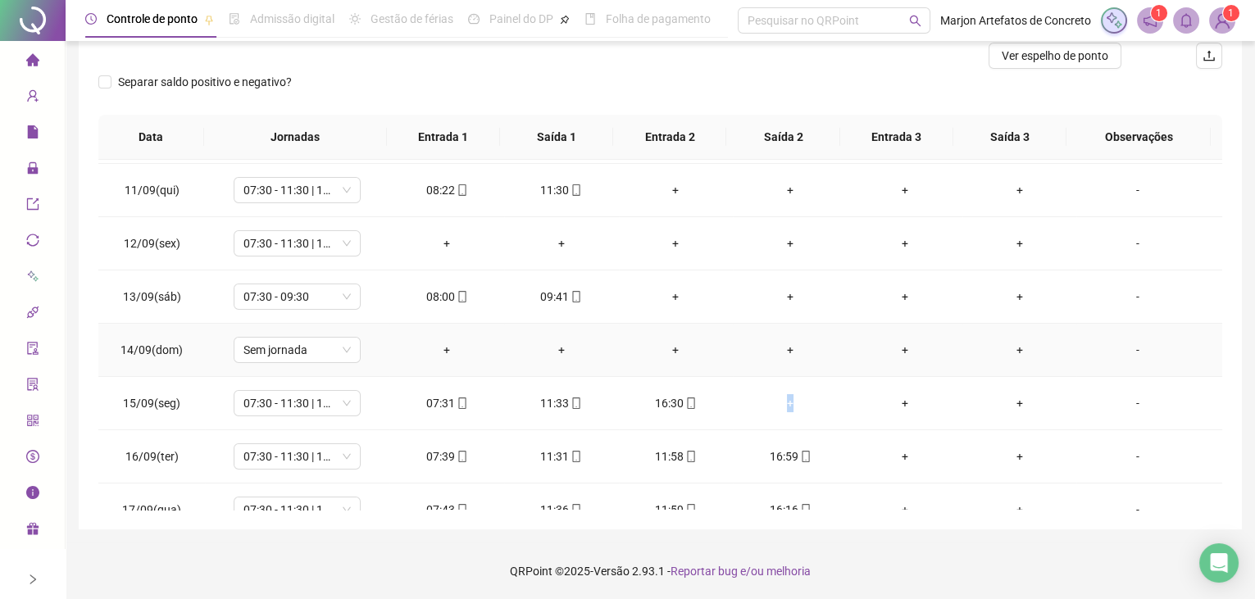
scroll to position [581, 0]
click at [776, 342] on div "+" at bounding box center [790, 351] width 89 height 18
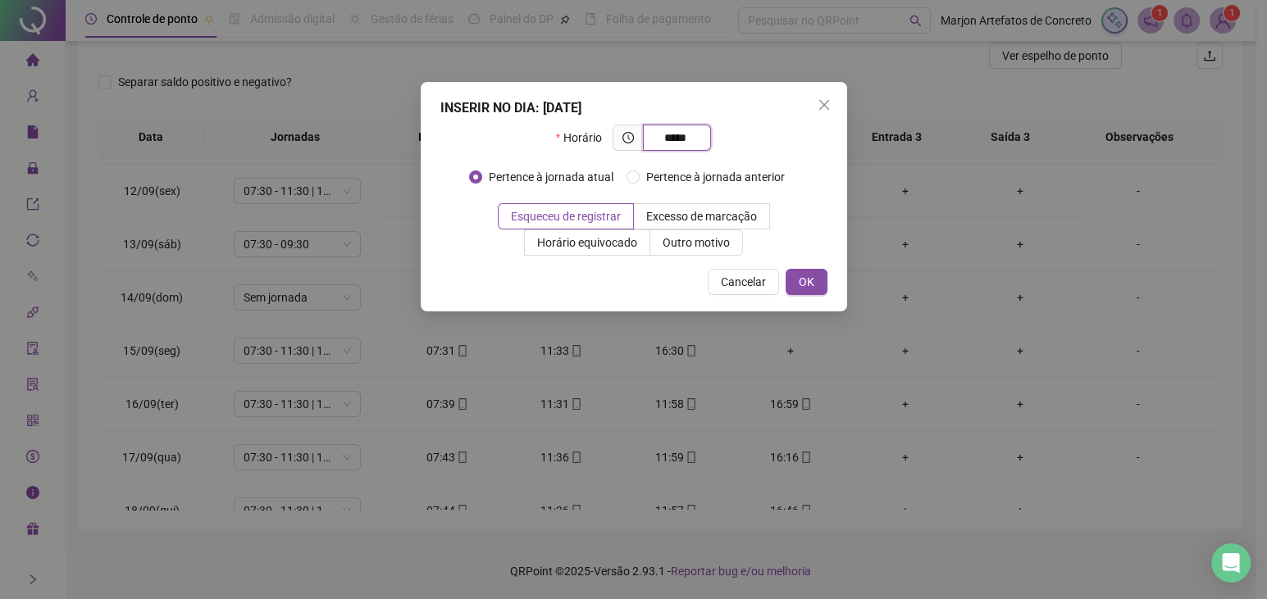
type input "*****"
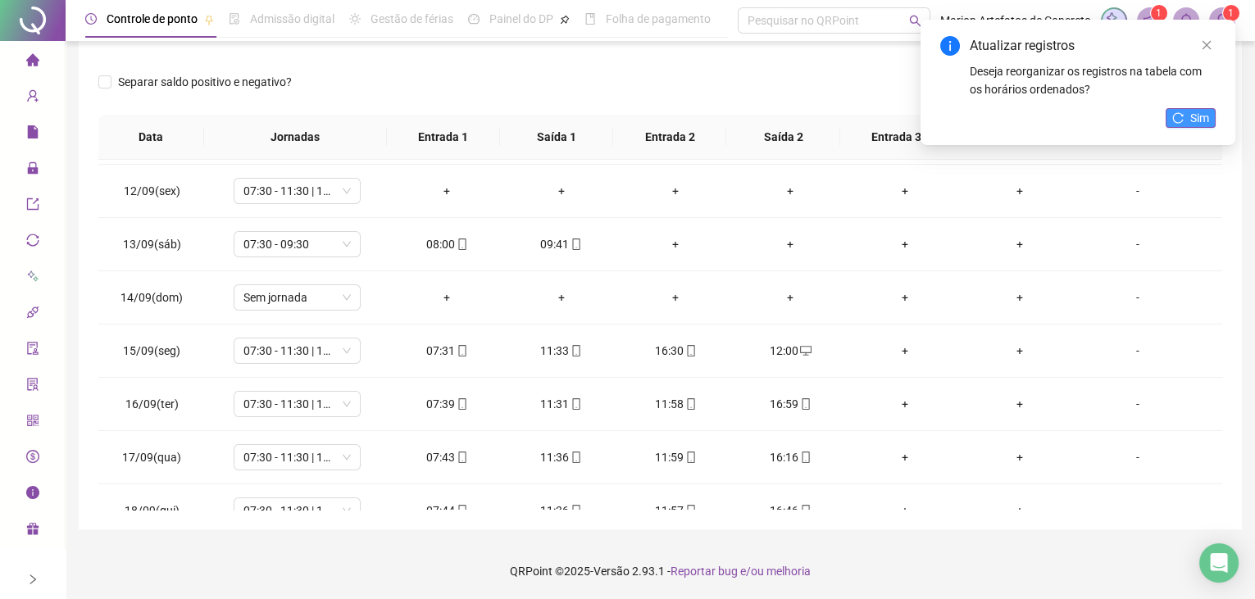
click at [1171, 114] on button "Sim" at bounding box center [1191, 118] width 50 height 20
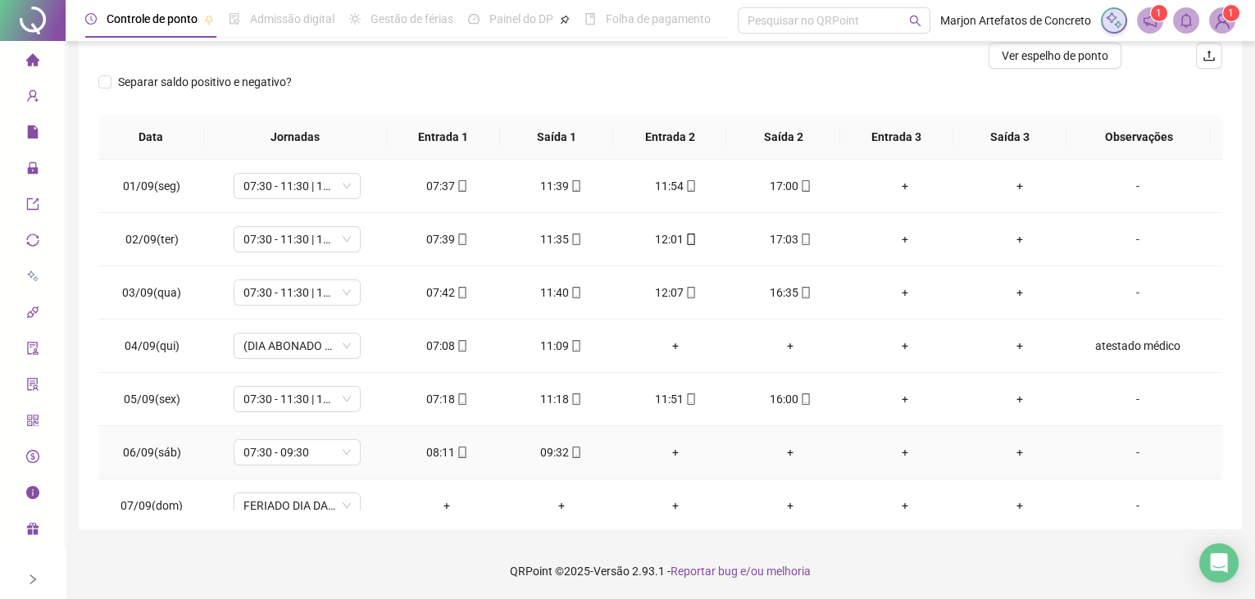
scroll to position [0, 0]
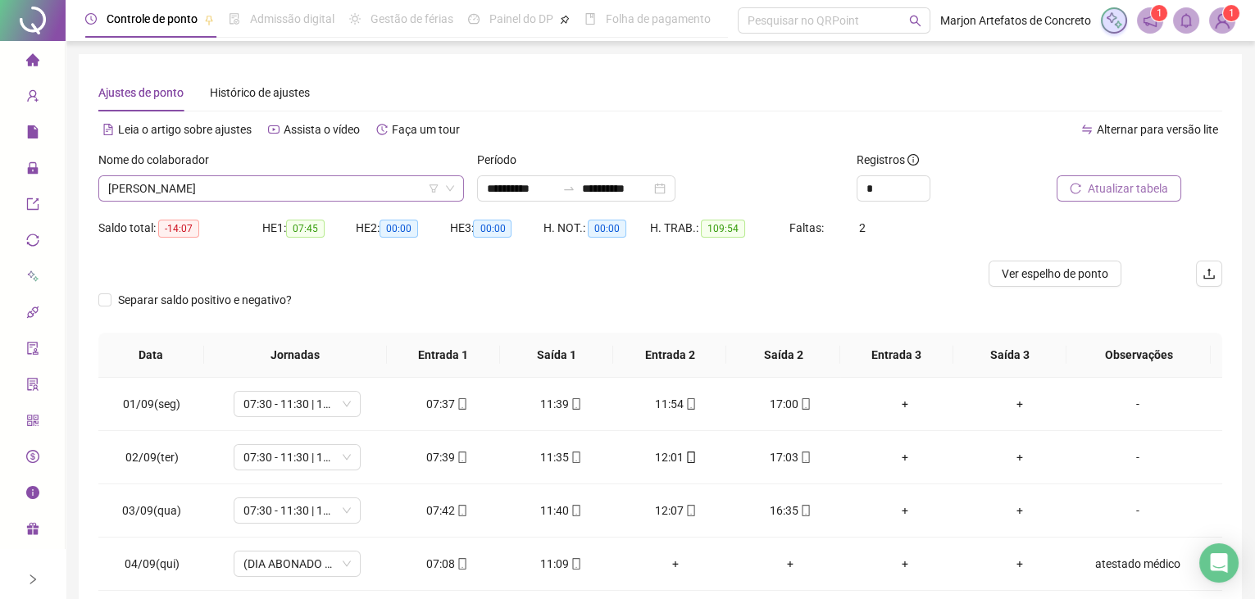
click at [315, 199] on span "[PERSON_NAME]" at bounding box center [281, 188] width 346 height 25
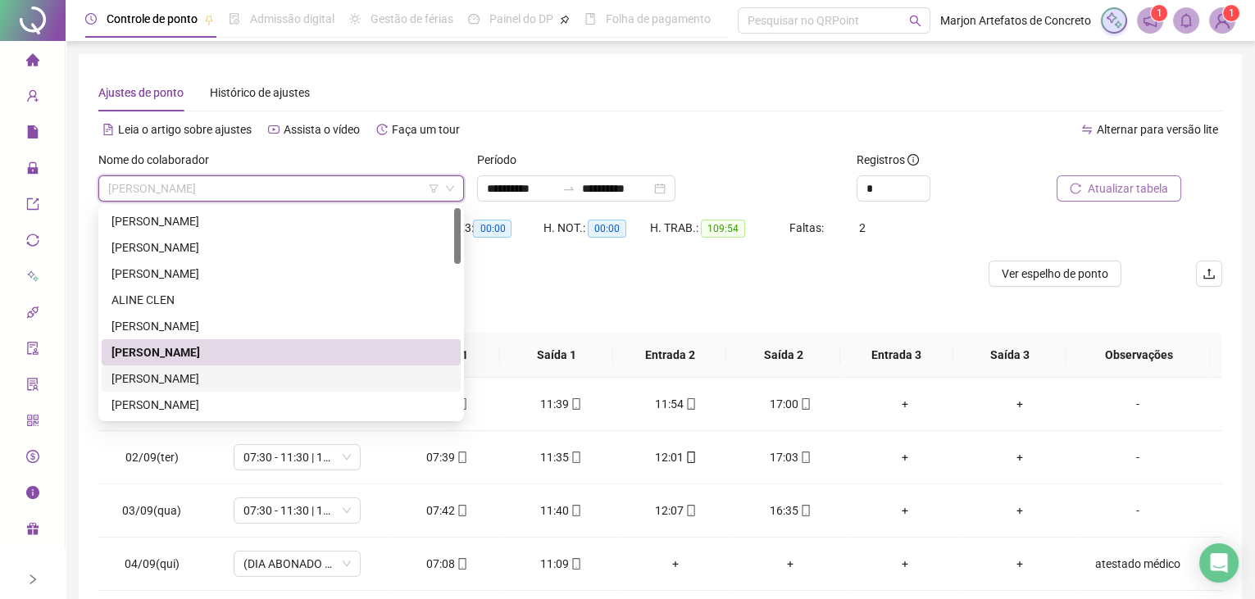
drag, startPoint x: 212, startPoint y: 385, endPoint x: 393, endPoint y: 380, distance: 180.4
click at [216, 383] on div "[PERSON_NAME]" at bounding box center [281, 379] width 339 height 18
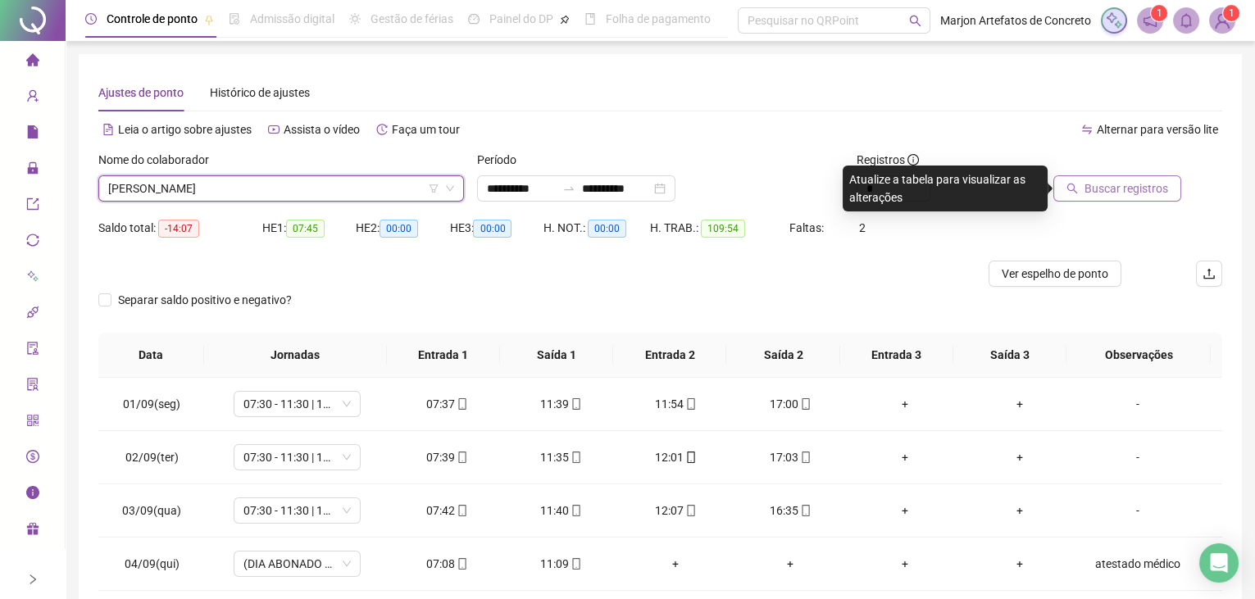
drag, startPoint x: 1112, startPoint y: 195, endPoint x: 1099, endPoint y: 198, distance: 13.5
click at [1104, 198] on button "Buscar registros" at bounding box center [1118, 188] width 128 height 26
